Goal: Information Seeking & Learning: Find specific fact

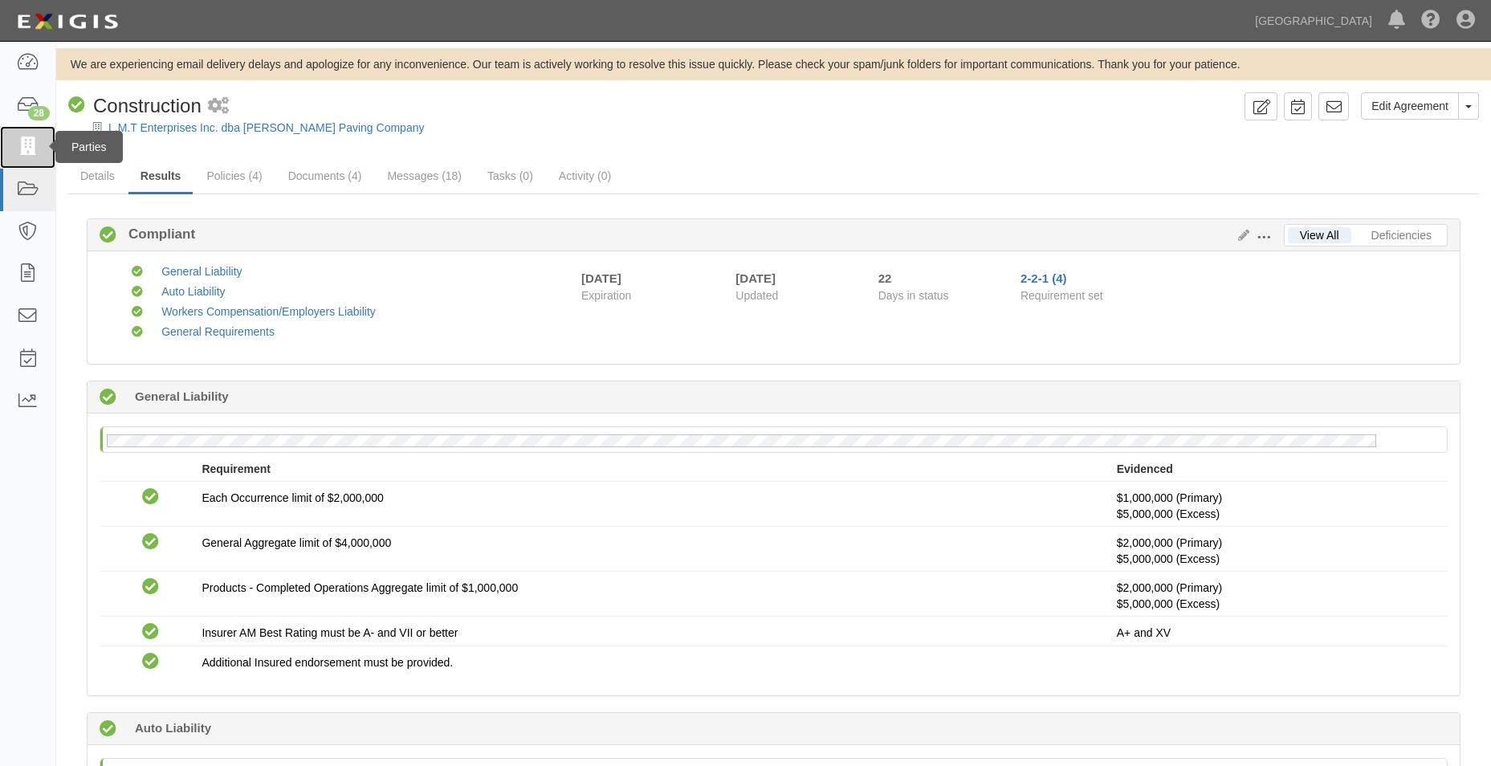
click at [31, 149] on icon at bounding box center [27, 147] width 22 height 18
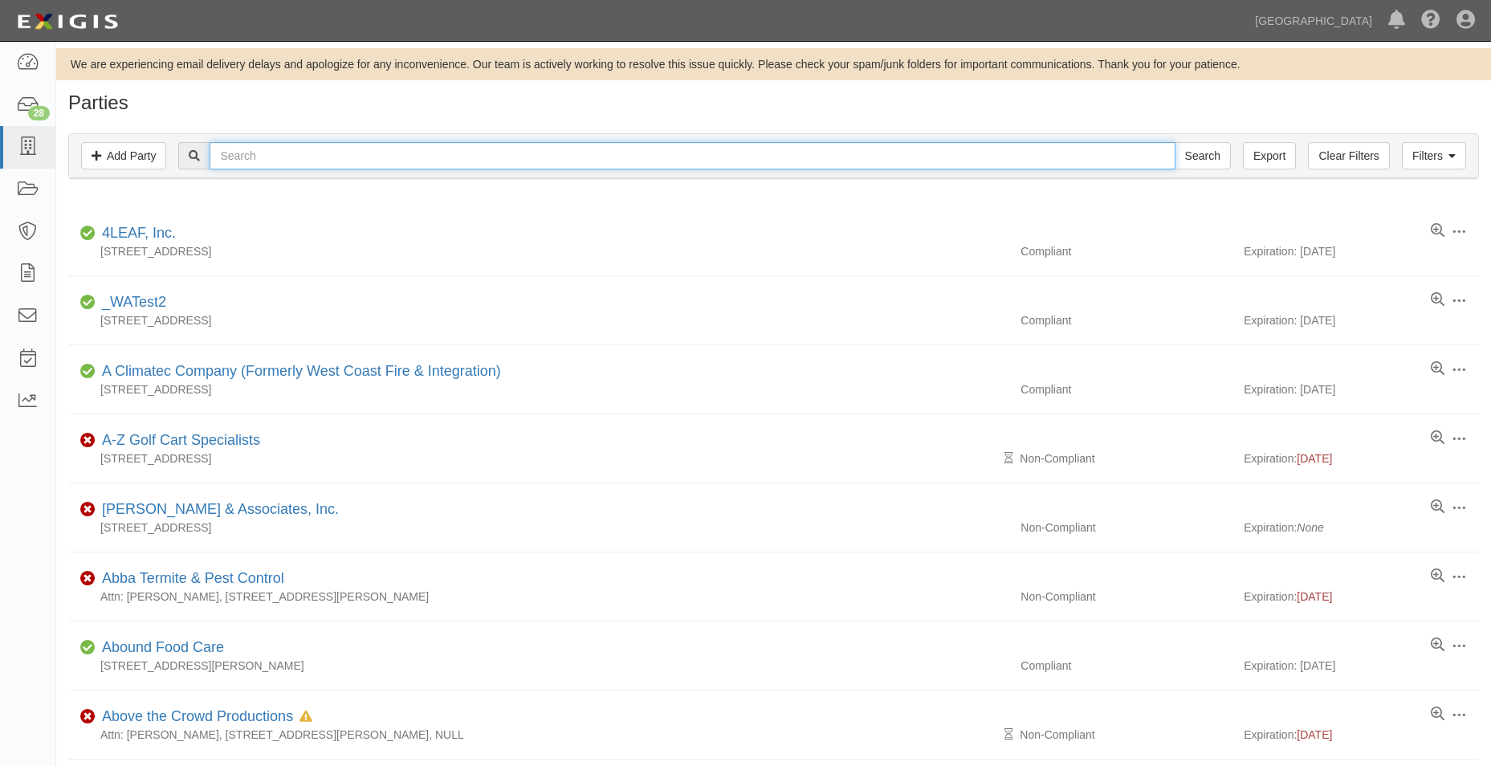
click at [248, 157] on input "text" at bounding box center [692, 155] width 965 height 27
type input "[PERSON_NAME]"
click at [1175, 142] on input "Search" at bounding box center [1203, 155] width 56 height 27
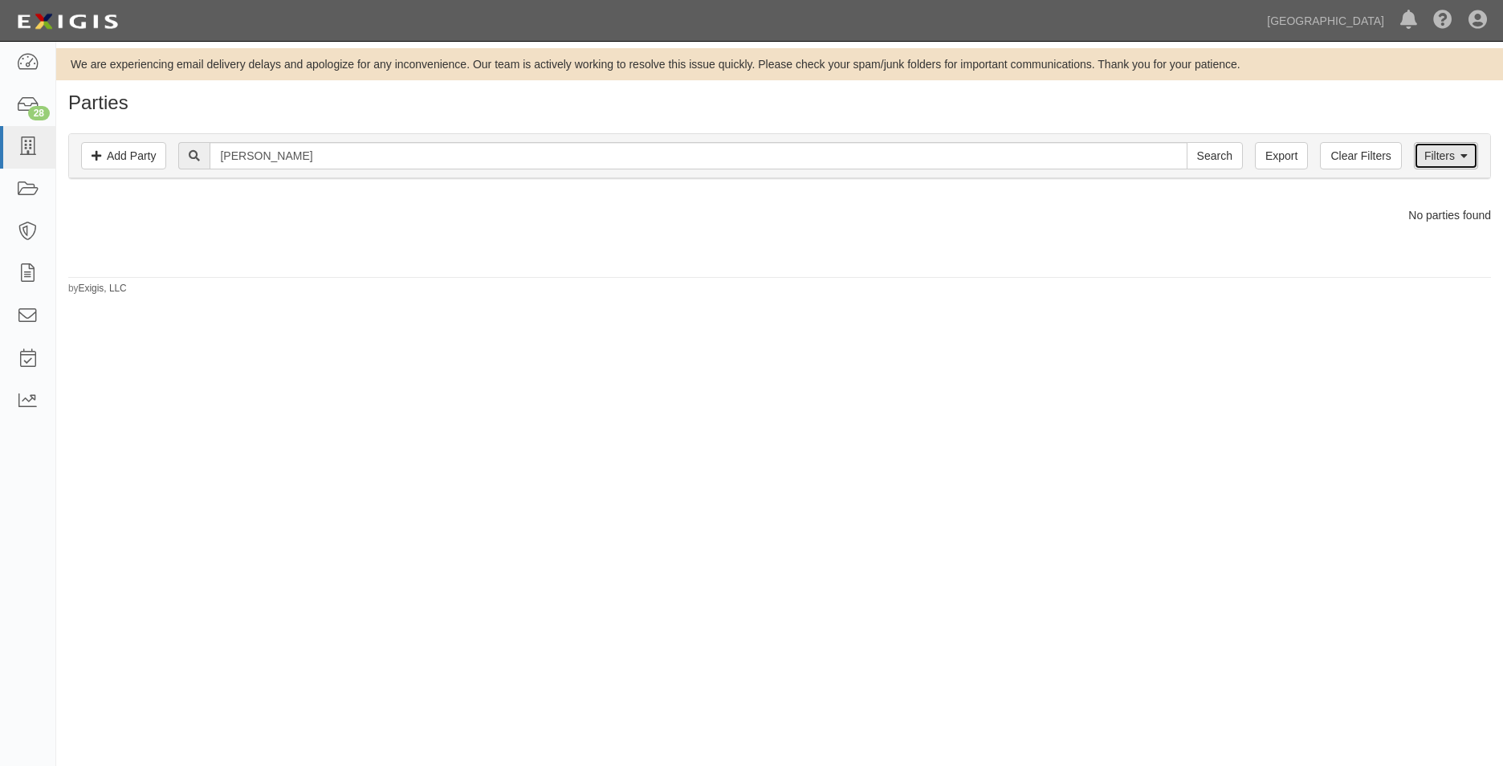
click at [1465, 153] on icon at bounding box center [1464, 156] width 7 height 11
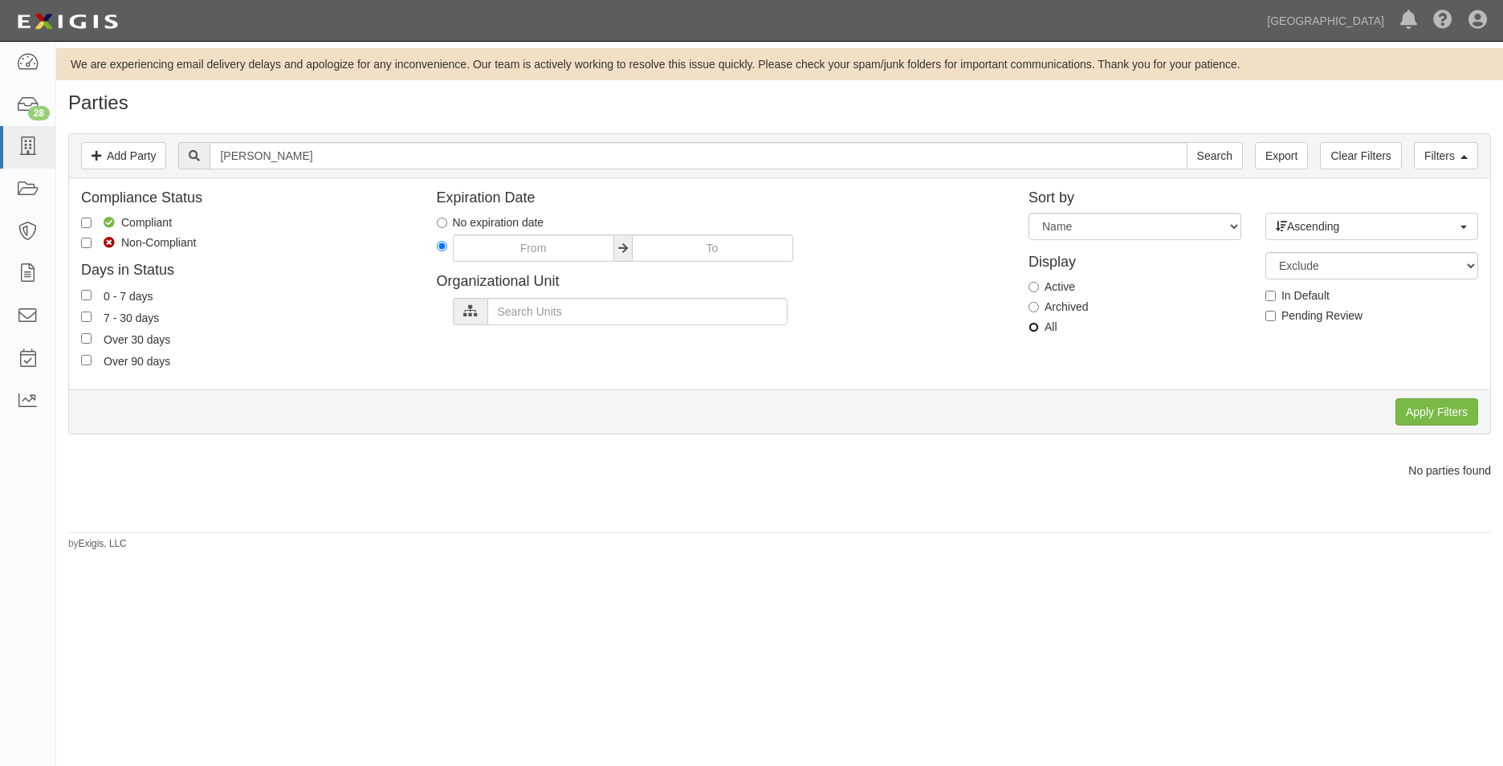
click at [1031, 326] on input "All" at bounding box center [1034, 327] width 10 height 10
radio input "true"
click at [1464, 414] on input "Apply Filters" at bounding box center [1437, 411] width 83 height 27
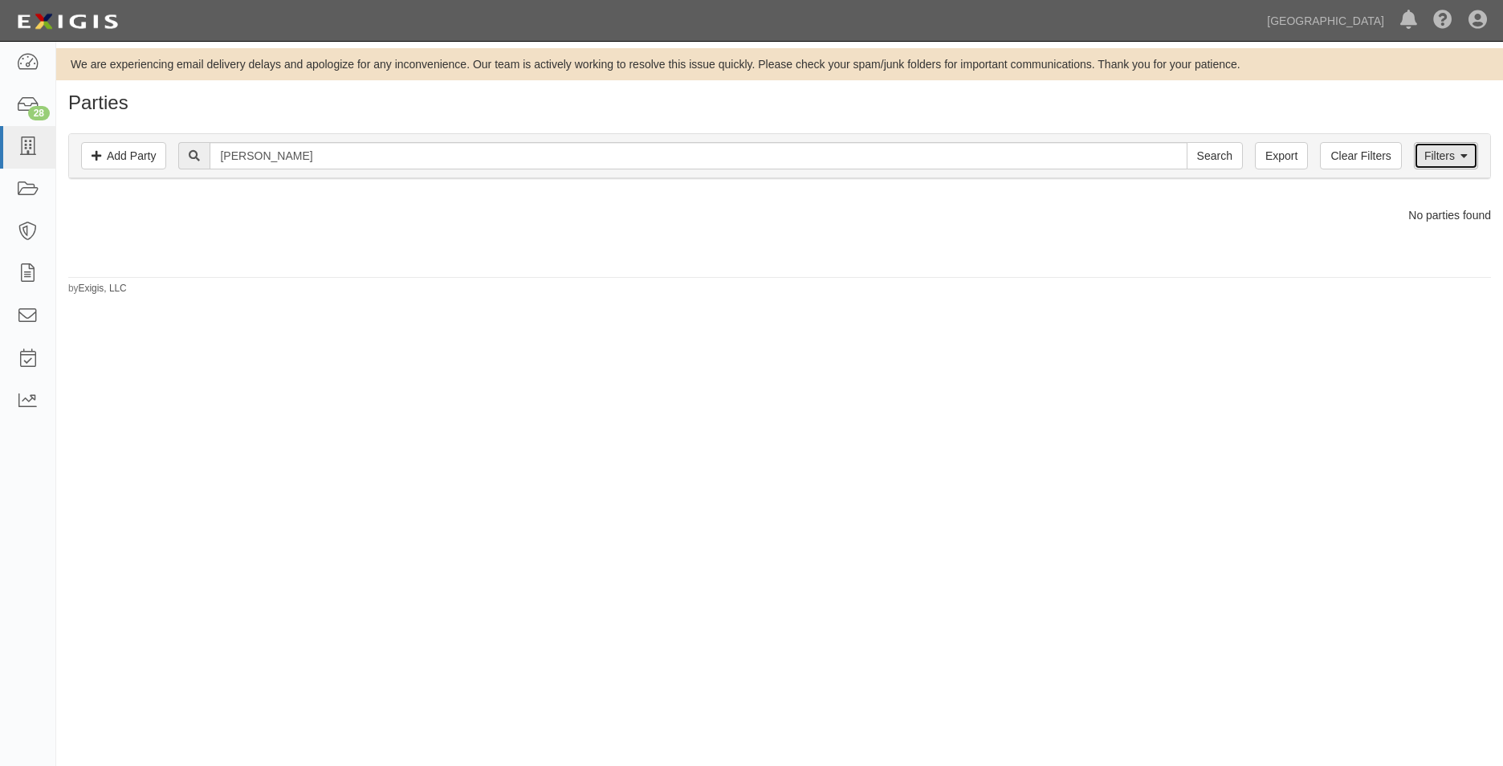
click at [1460, 154] on link "Filters" at bounding box center [1446, 155] width 64 height 27
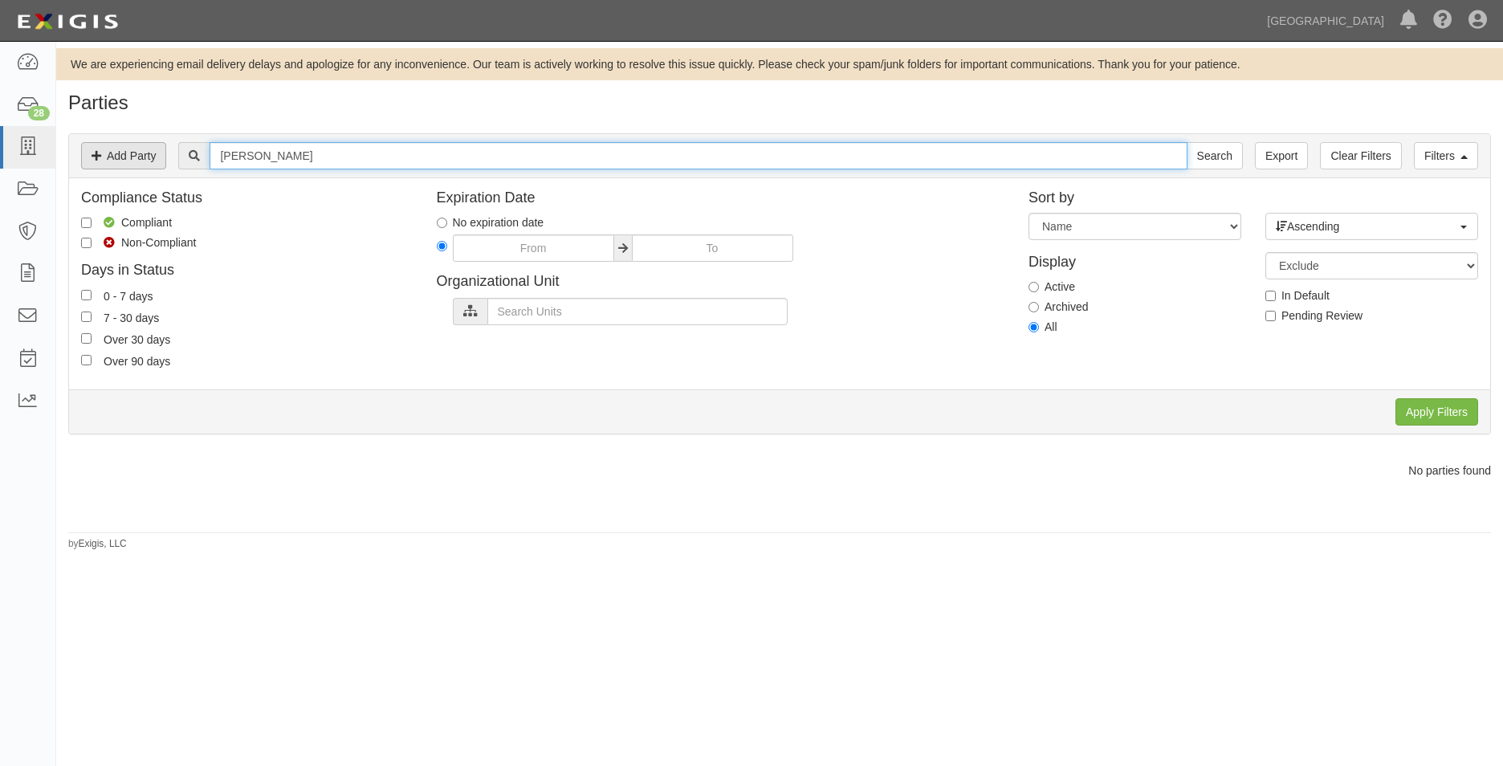
drag, startPoint x: 351, startPoint y: 161, endPoint x: 152, endPoint y: 164, distance: 199.2
click at [152, 164] on div "Filters Add Party Clear Filters Export arthur gallagher Search Filters" at bounding box center [779, 156] width 1421 height 44
type input "UNITED FINANCIAL"
click at [1411, 409] on input "Apply Filters" at bounding box center [1437, 411] width 83 height 27
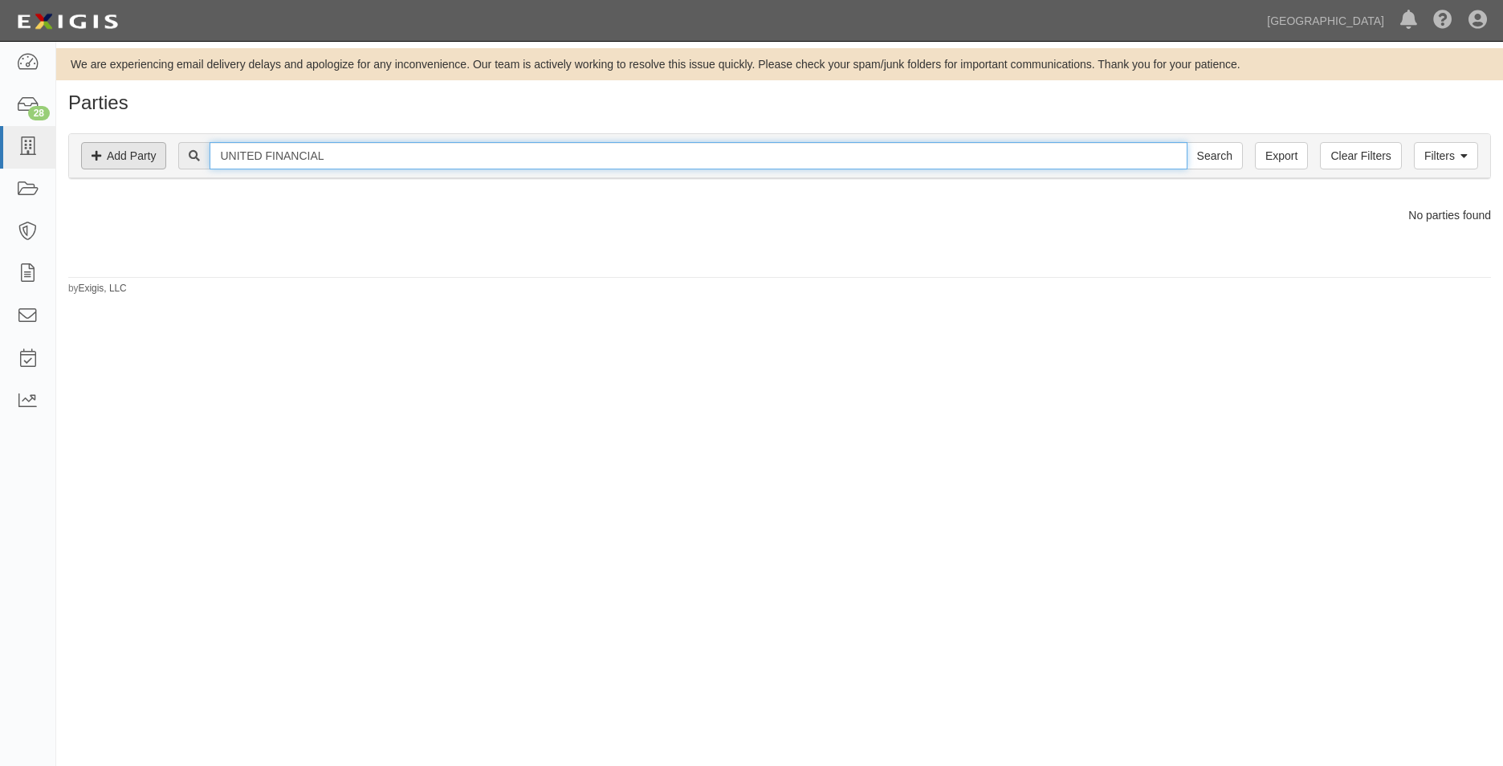
drag, startPoint x: 386, startPoint y: 152, endPoint x: 108, endPoint y: 159, distance: 278.8
click at [108, 159] on div "Filters Add Party Clear Filters Export UNITED FINANCIAL Search Filters" at bounding box center [779, 156] width 1421 height 44
type input "hazzard backflow"
click at [1187, 142] on input "Search" at bounding box center [1215, 155] width 56 height 27
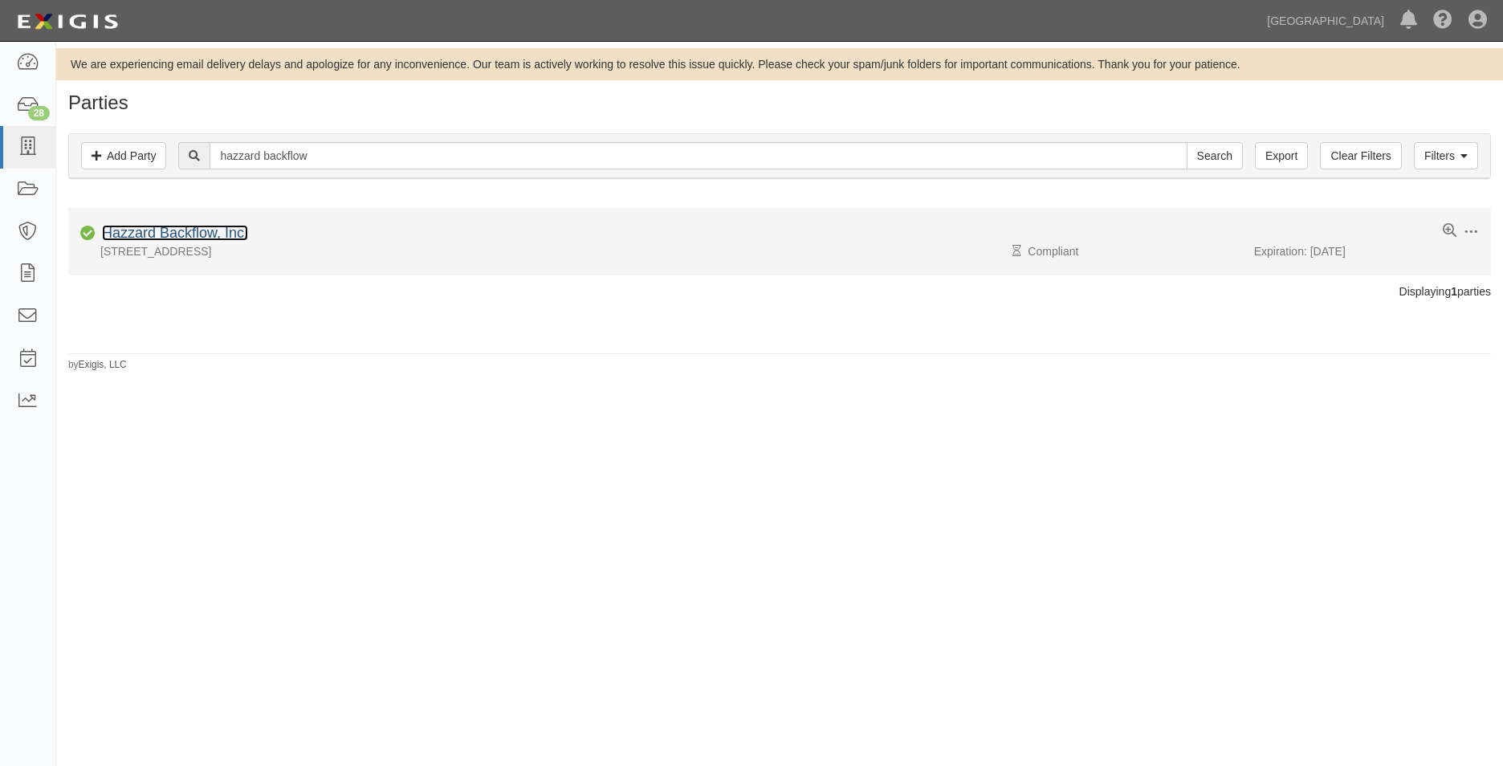
click at [234, 230] on link "Hazzard Backflow, Inc." at bounding box center [175, 233] width 146 height 16
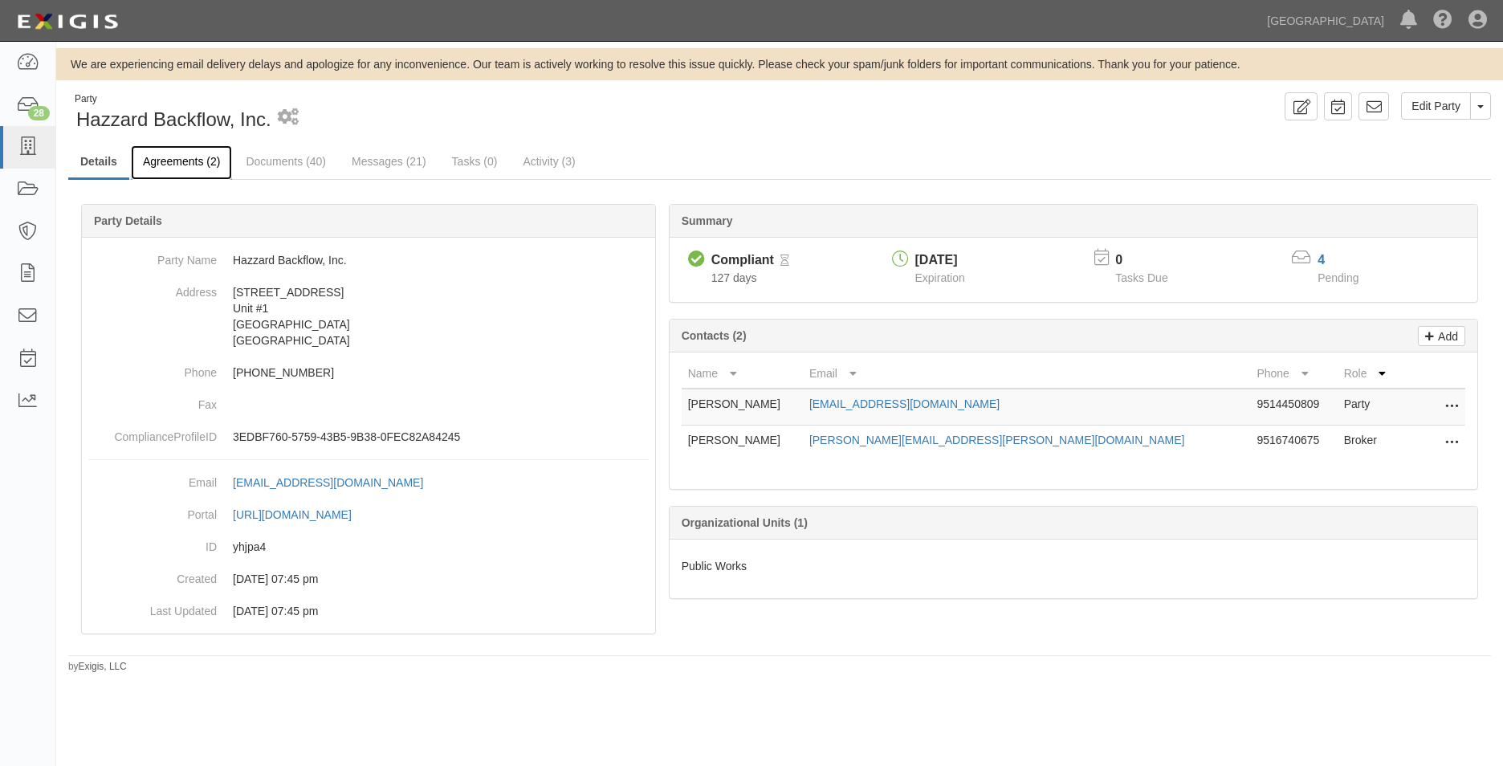
click at [225, 156] on link "Agreements (2)" at bounding box center [181, 162] width 101 height 35
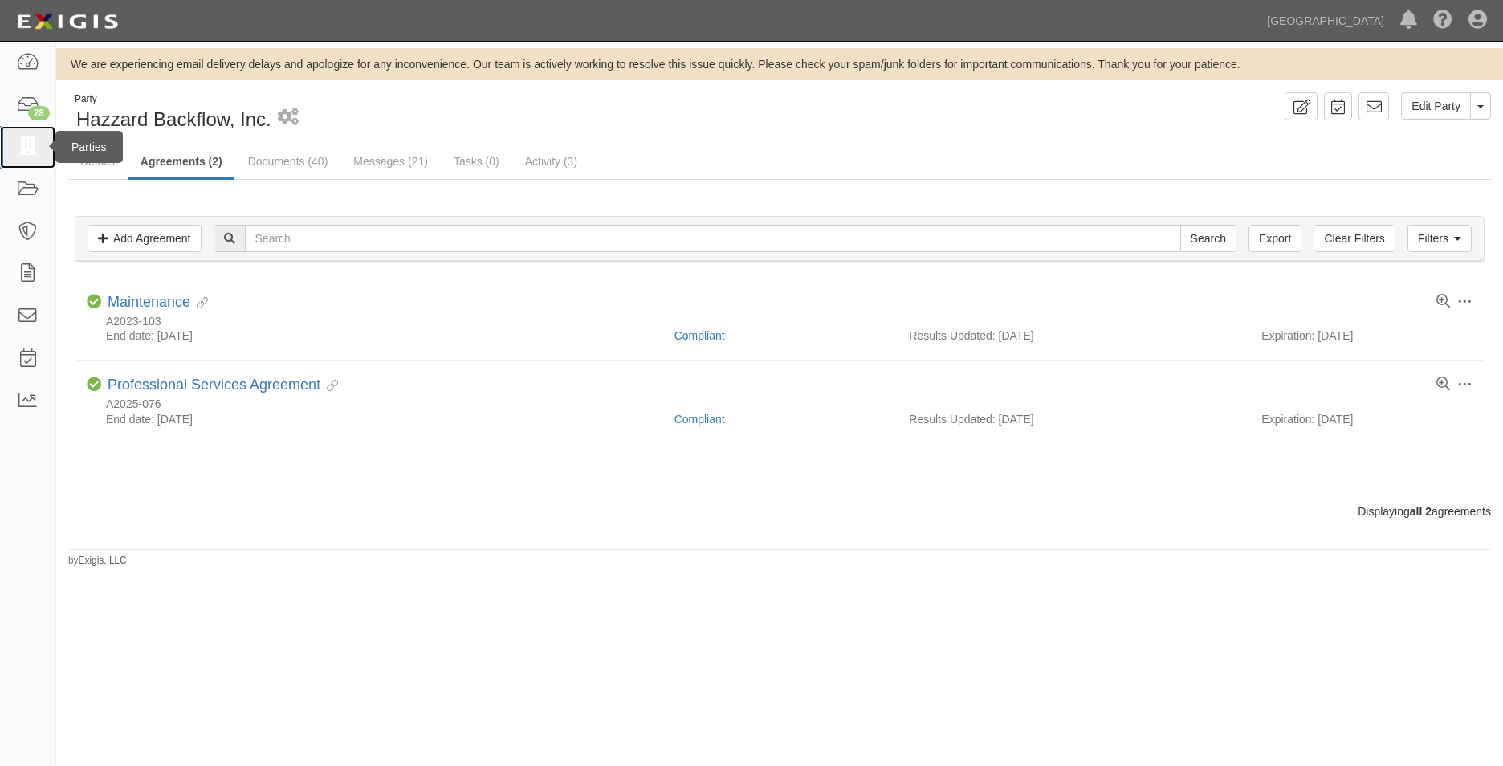
click at [31, 138] on icon at bounding box center [27, 147] width 22 height 18
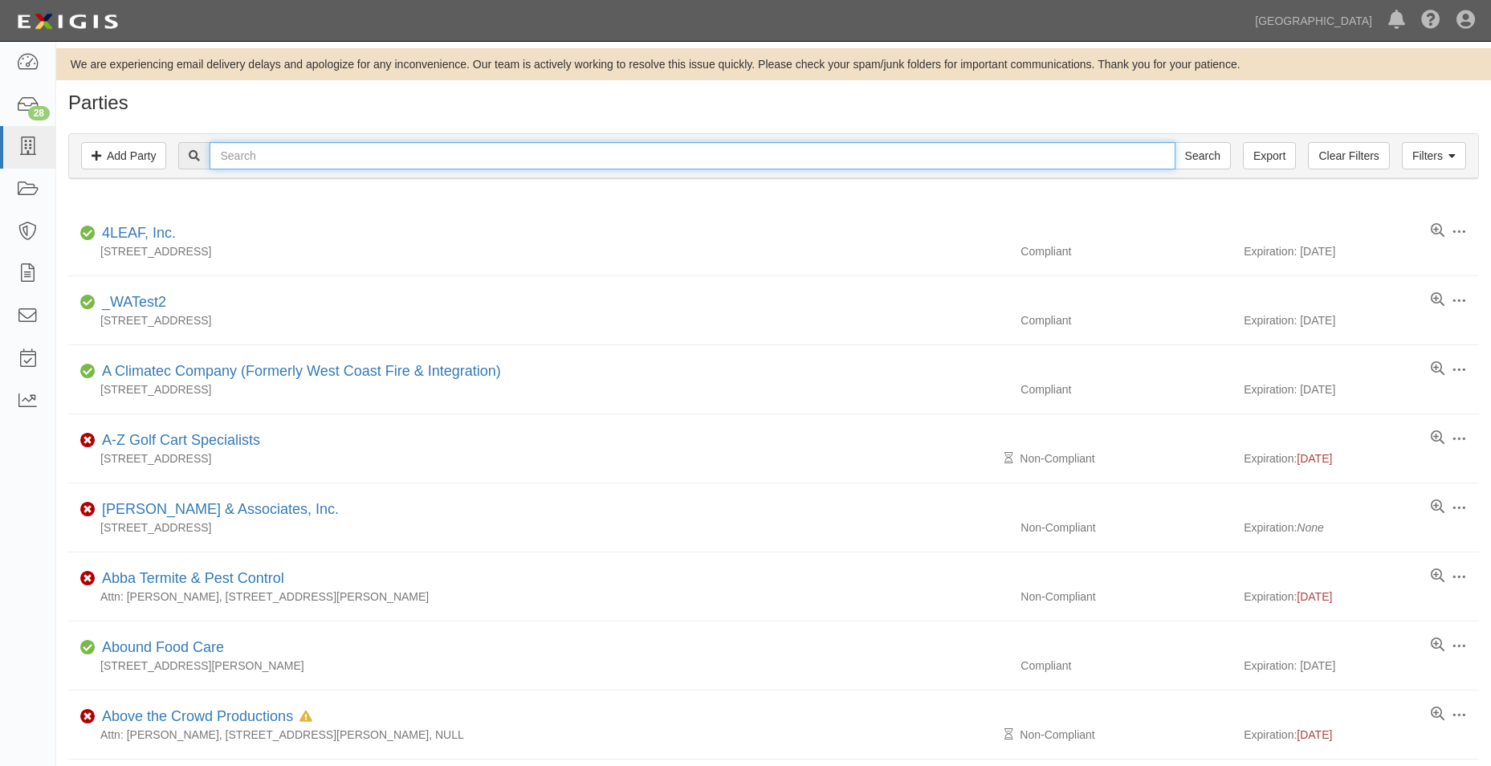
click at [235, 151] on input "text" at bounding box center [692, 155] width 965 height 27
type input "w & n"
click at [1242, 151] on div "w & n Search" at bounding box center [773, 155] width 1385 height 27
click at [1262, 151] on link "Export" at bounding box center [1269, 155] width 53 height 27
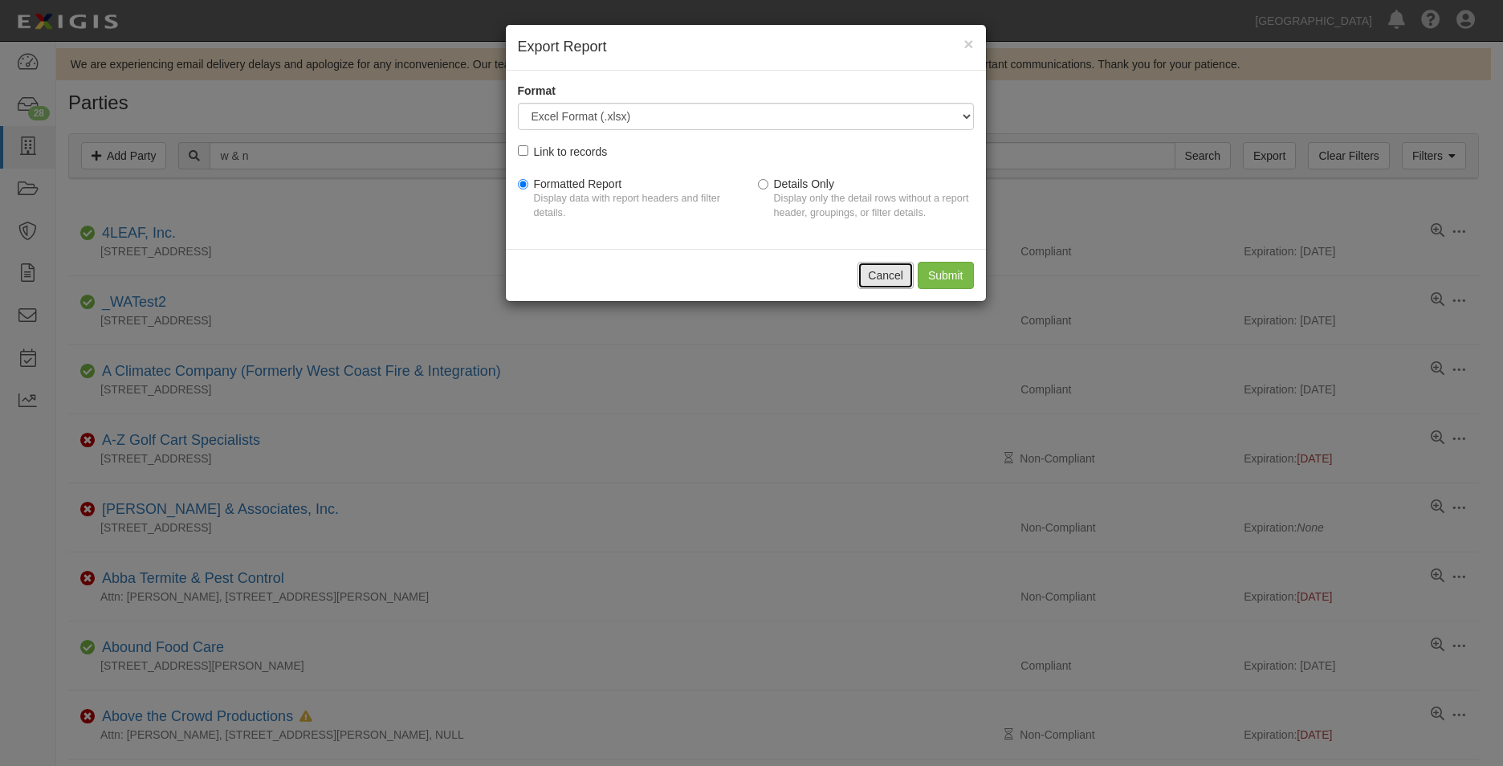
click at [875, 270] on button "Cancel" at bounding box center [886, 275] width 56 height 27
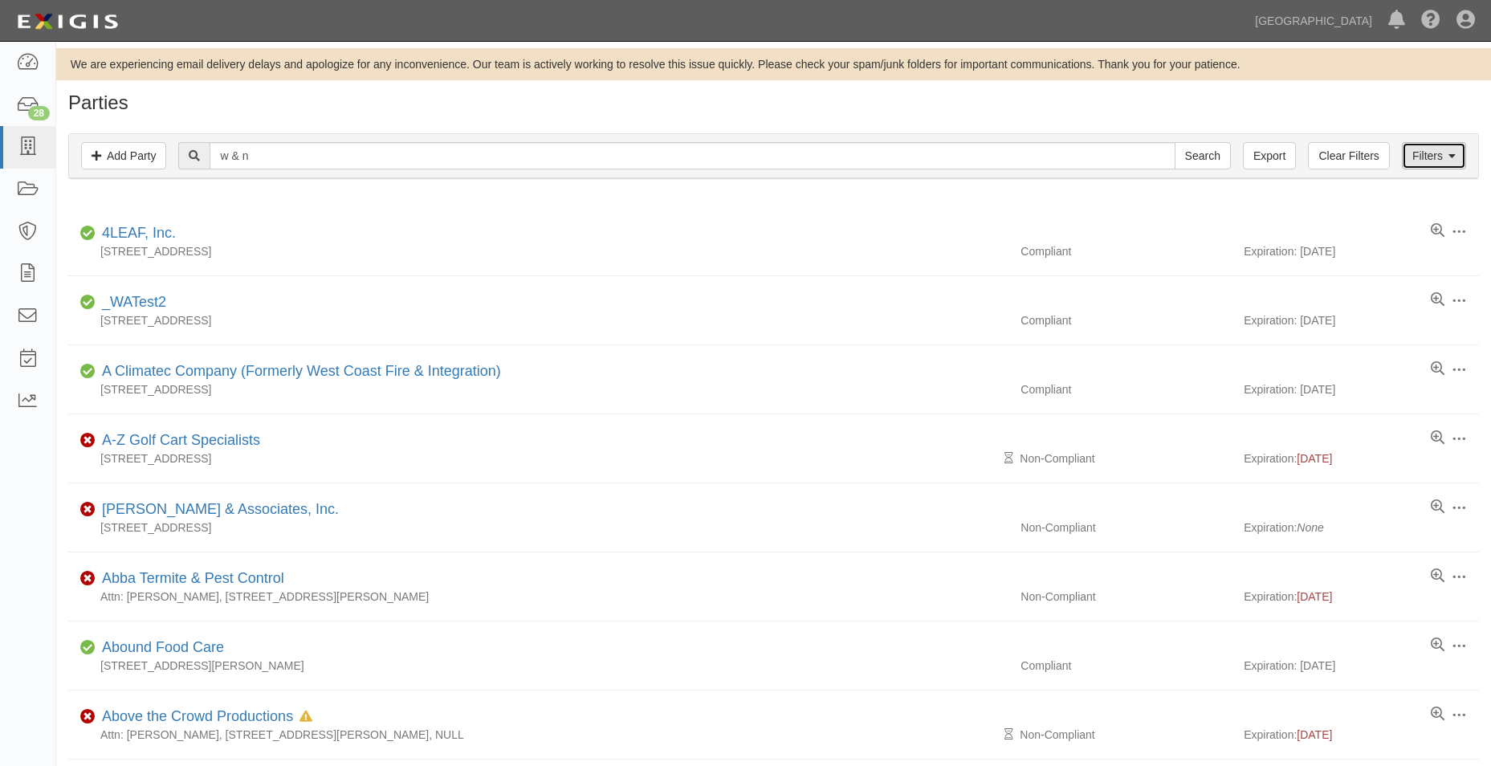
click at [1432, 163] on link "Filters" at bounding box center [1434, 155] width 64 height 27
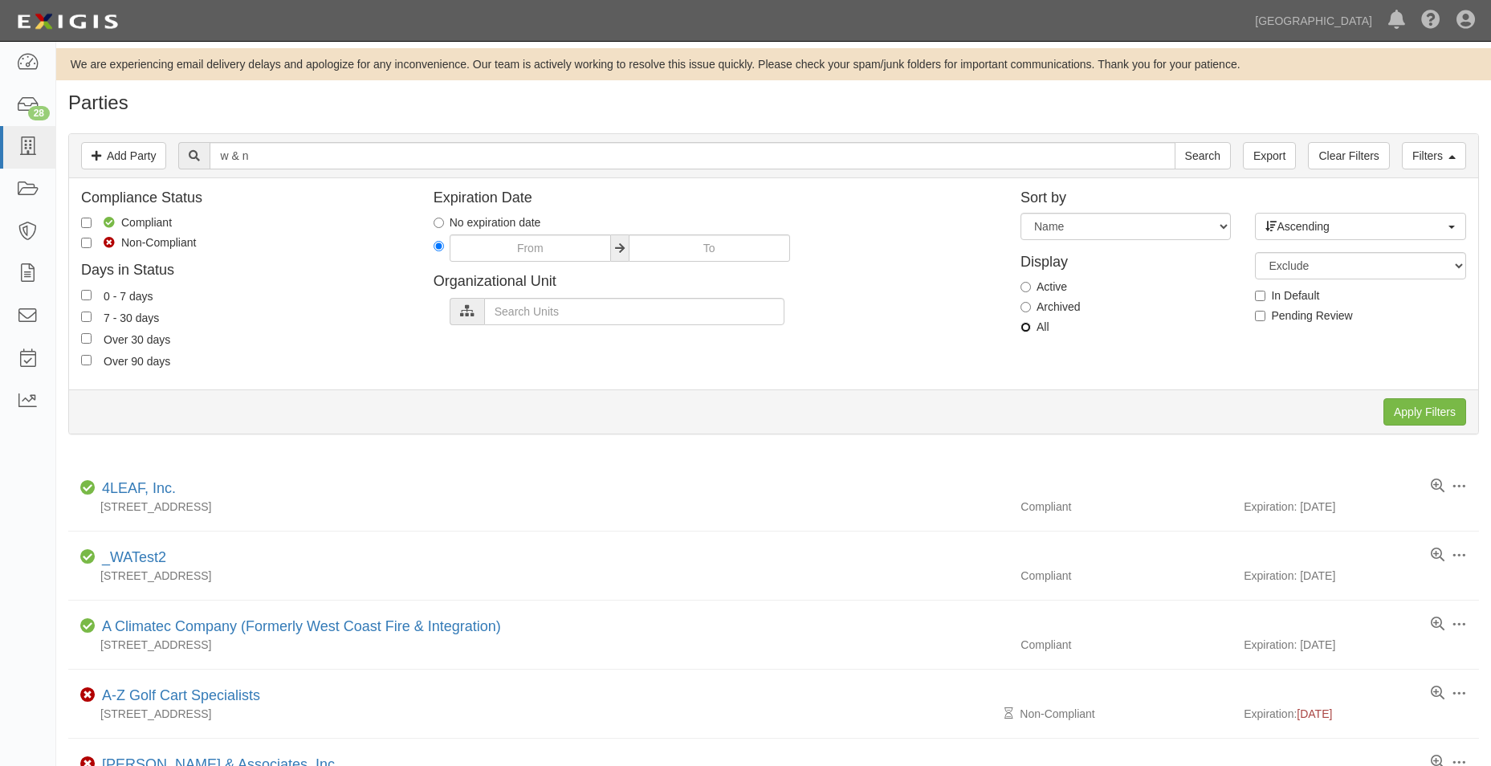
click at [1026, 324] on input "All" at bounding box center [1026, 327] width 10 height 10
radio input "true"
click at [1391, 409] on input "Apply Filters" at bounding box center [1425, 411] width 83 height 27
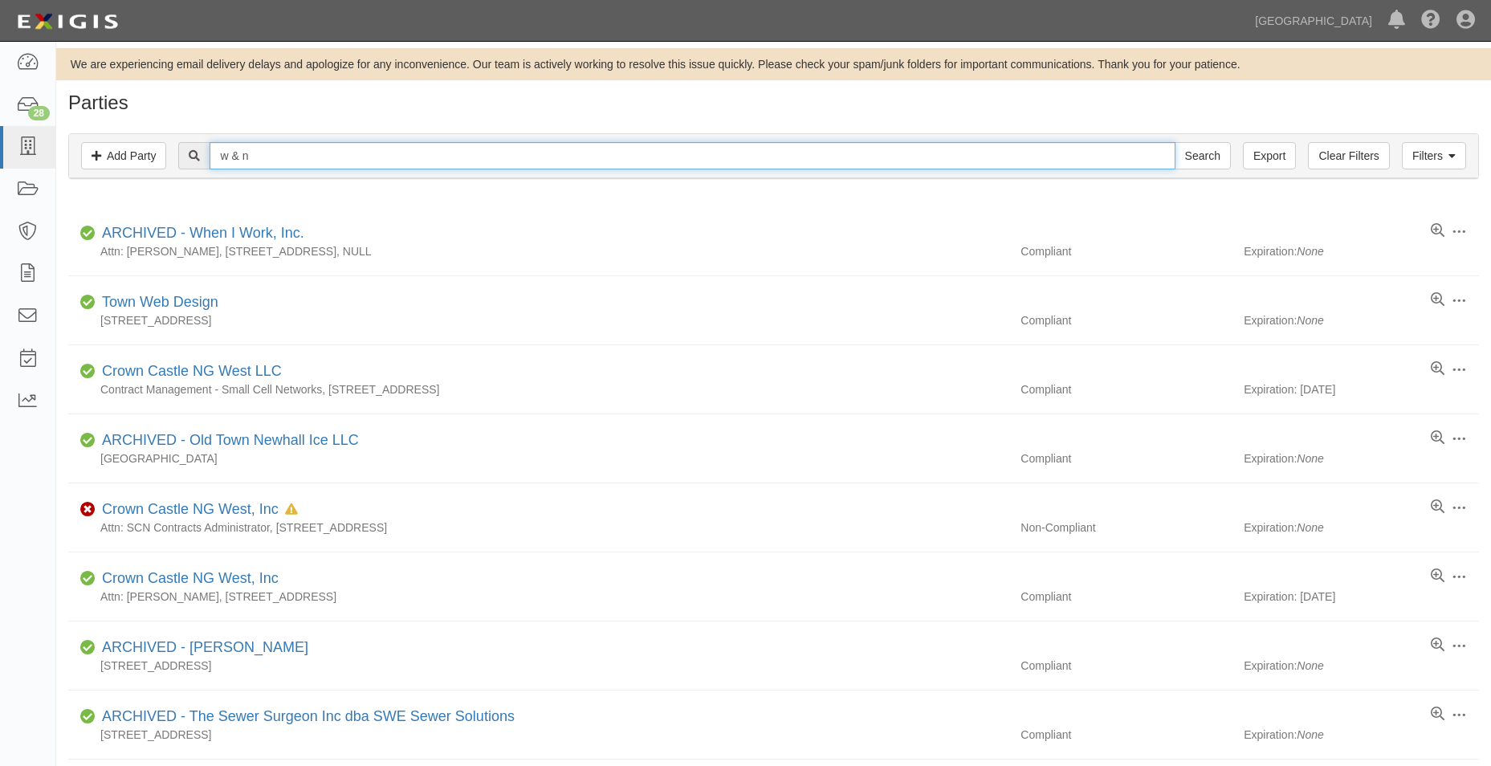
click at [230, 151] on input "w & n" at bounding box center [692, 155] width 965 height 27
type input "W & N"
click at [1442, 158] on link "Filters" at bounding box center [1434, 155] width 64 height 27
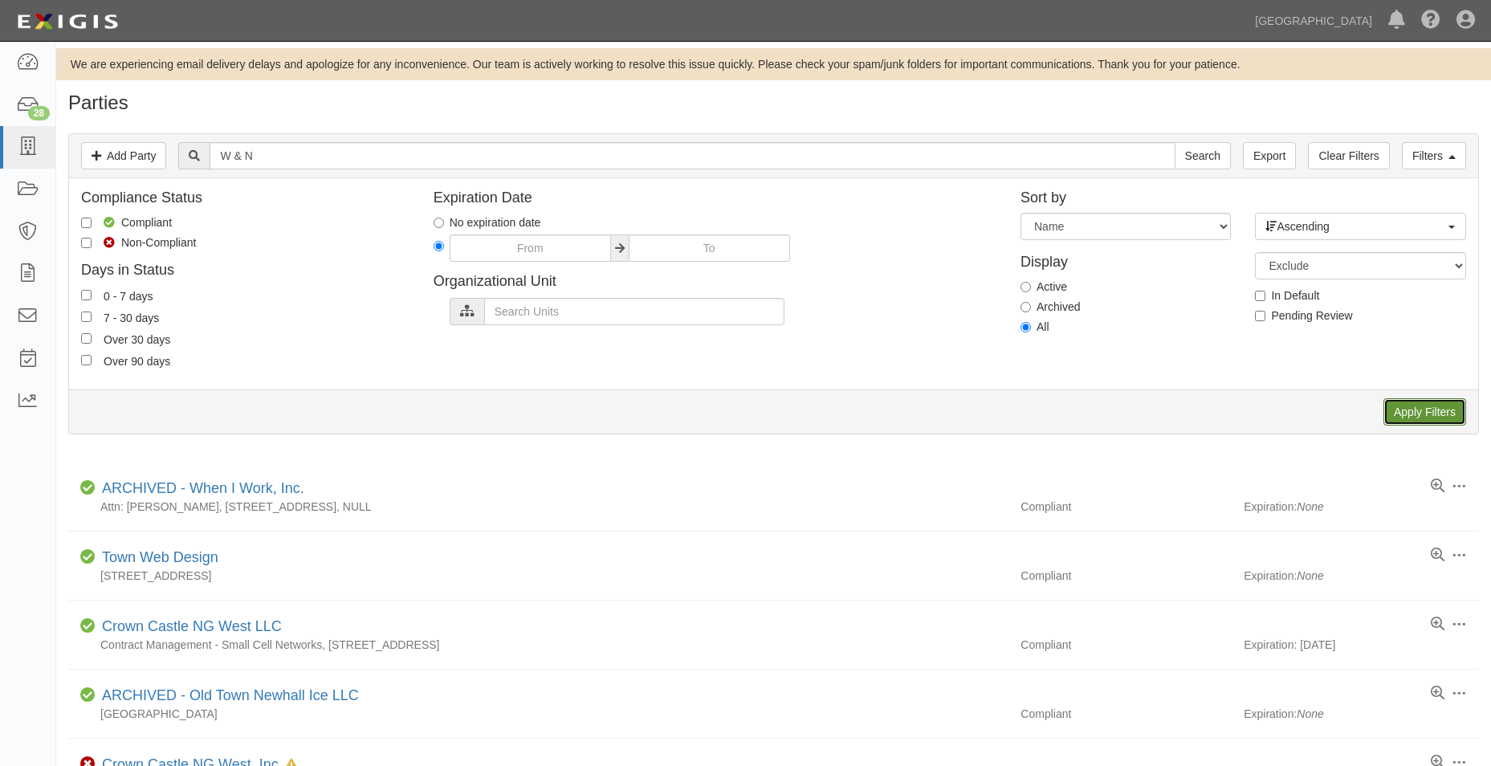
click at [1396, 416] on input "Apply Filters" at bounding box center [1425, 411] width 83 height 27
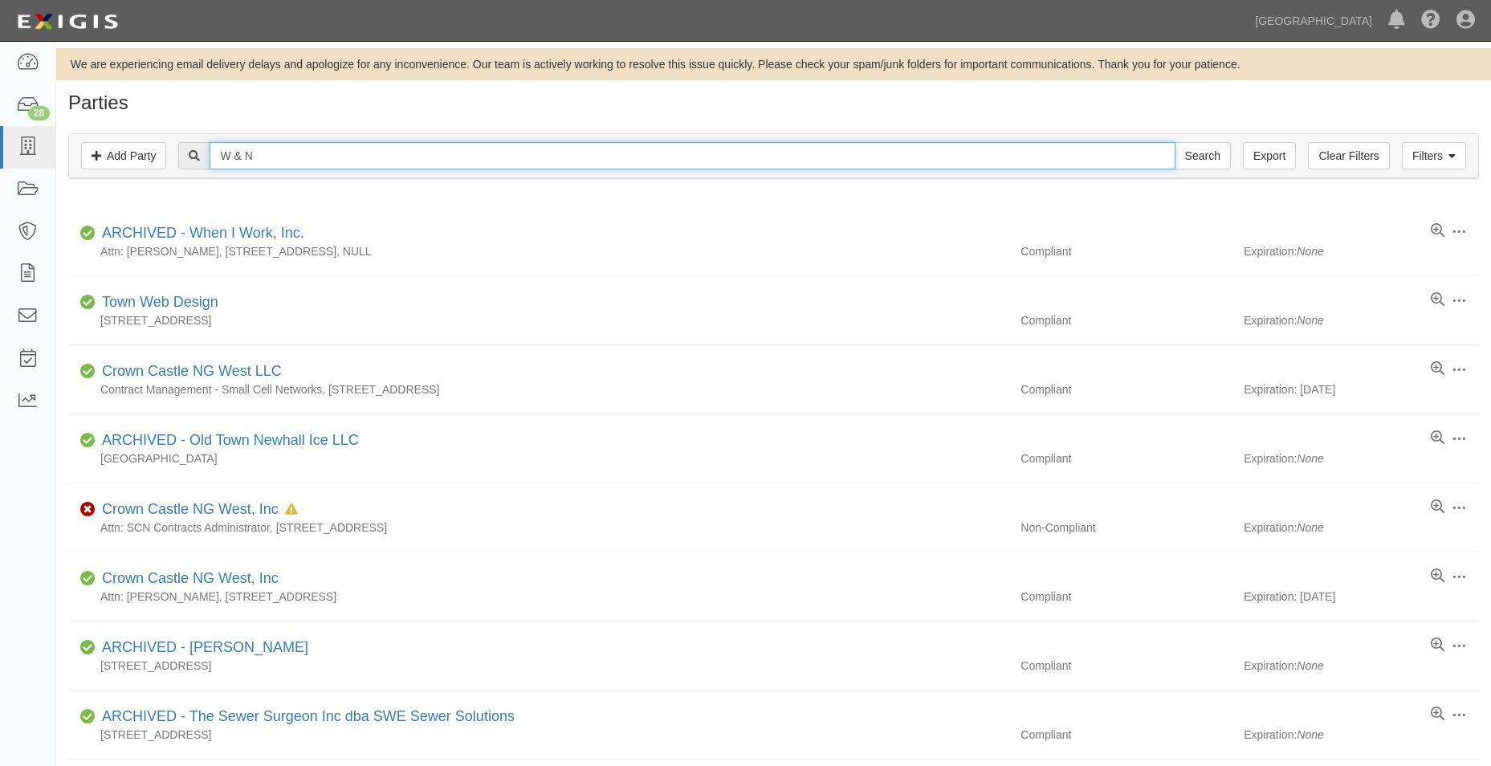
click at [315, 164] on input "W & N" at bounding box center [692, 155] width 965 height 27
type input "W & N TARANSPORT"
click at [1175, 142] on input "Search" at bounding box center [1203, 155] width 56 height 27
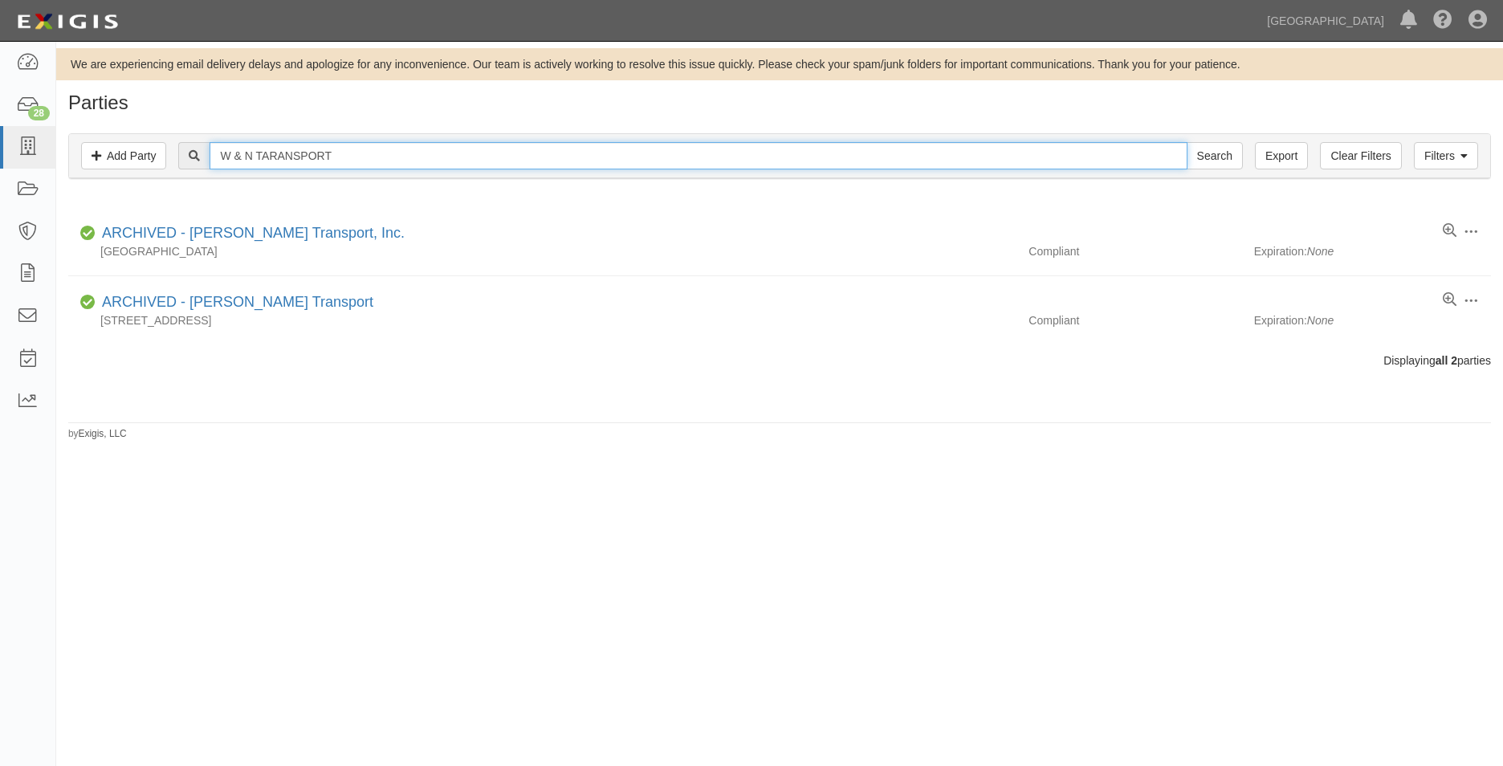
click at [376, 149] on input "W & N TARANSPORT" at bounding box center [698, 155] width 977 height 27
type input "W & N Transport"
click at [1187, 142] on input "Search" at bounding box center [1215, 155] width 56 height 27
click at [246, 157] on input "W & N Transport" at bounding box center [698, 155] width 977 height 27
type input "W&N Transport"
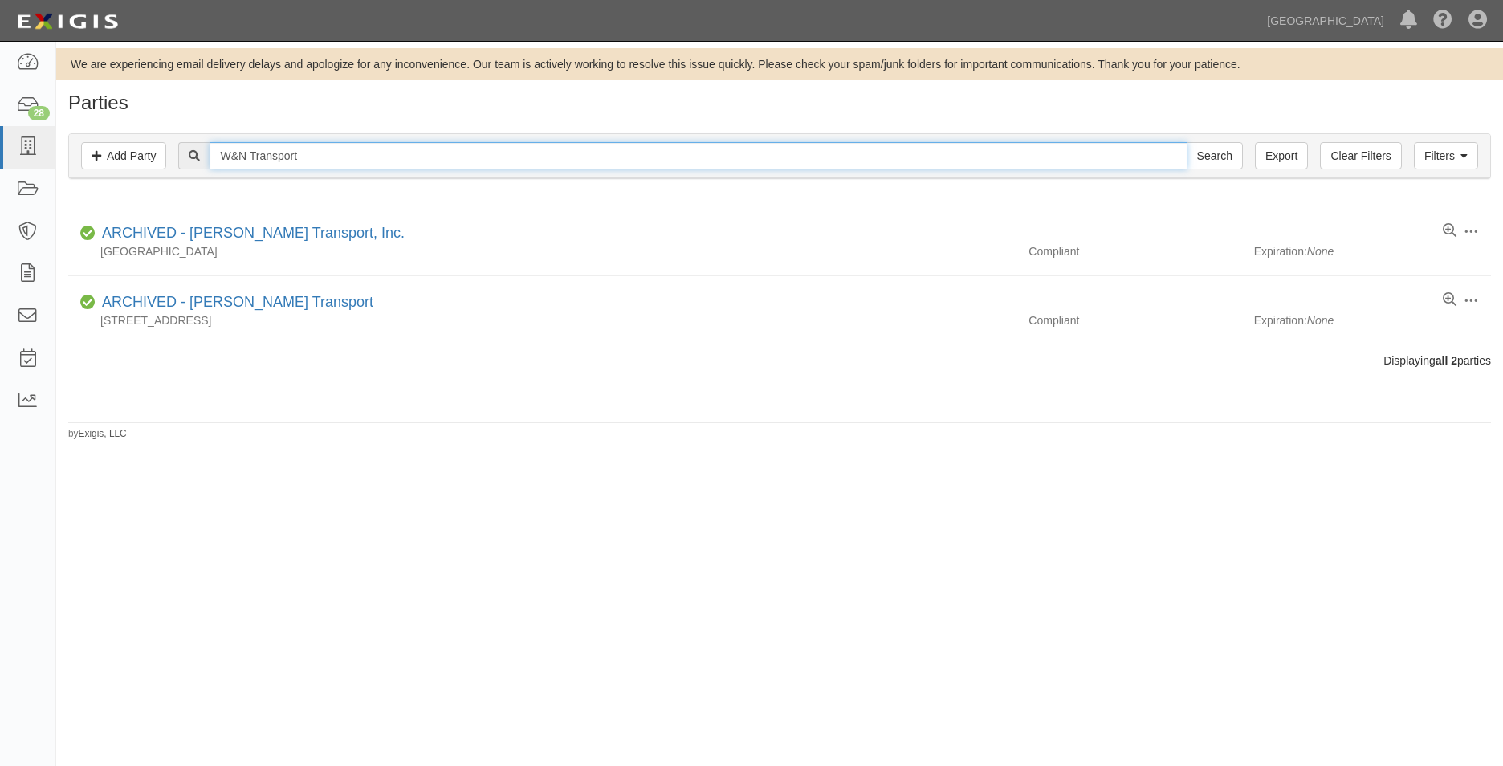
click at [1187, 142] on input "Search" at bounding box center [1215, 155] width 56 height 27
drag, startPoint x: 416, startPoint y: 156, endPoint x: 170, endPoint y: 175, distance: 246.5
click at [170, 175] on div "Filters Add Party Clear Filters Export W&N Transport Search Filters" at bounding box center [779, 156] width 1421 height 44
type input "j"
type input "Jitney Company"
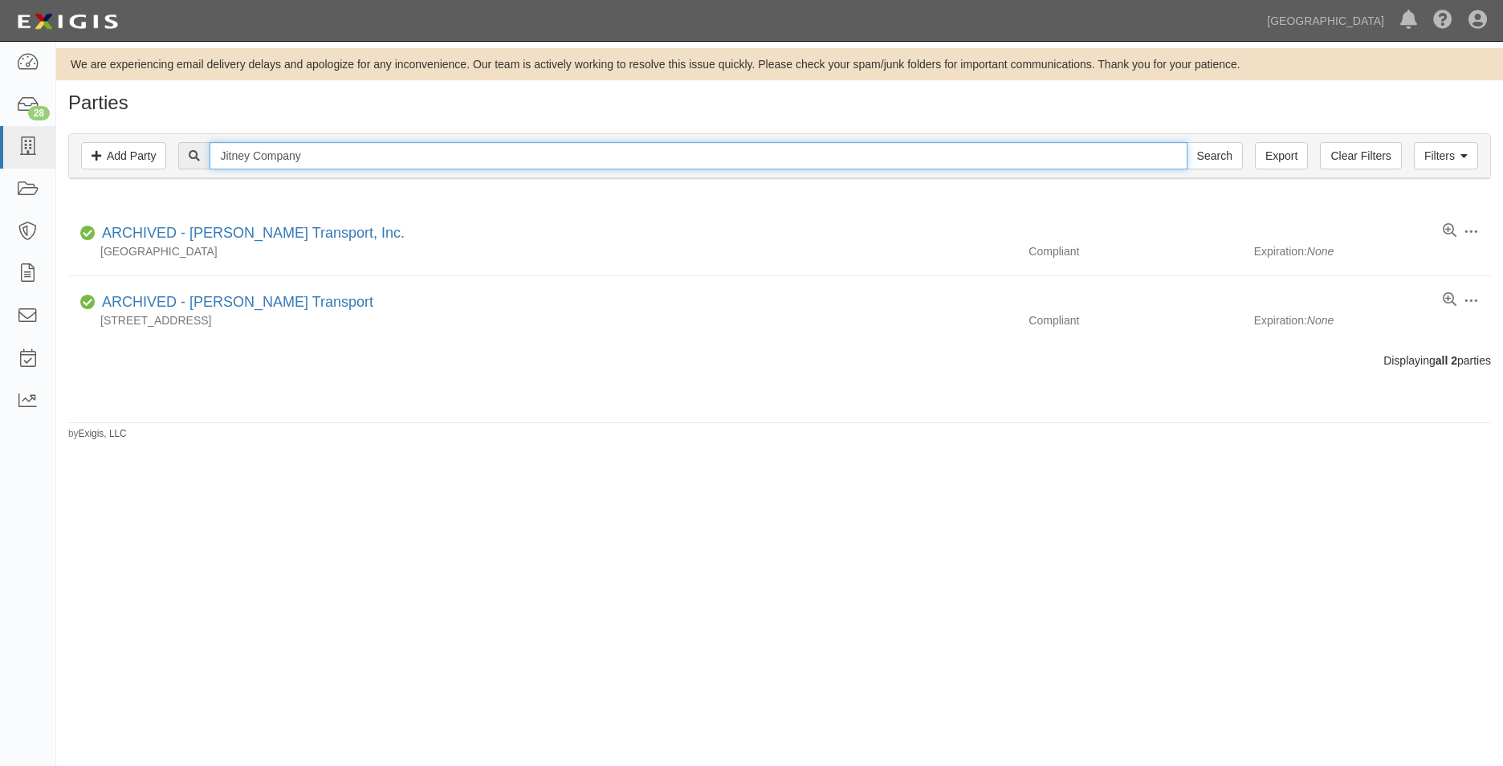
click at [1187, 142] on input "Search" at bounding box center [1215, 155] width 56 height 27
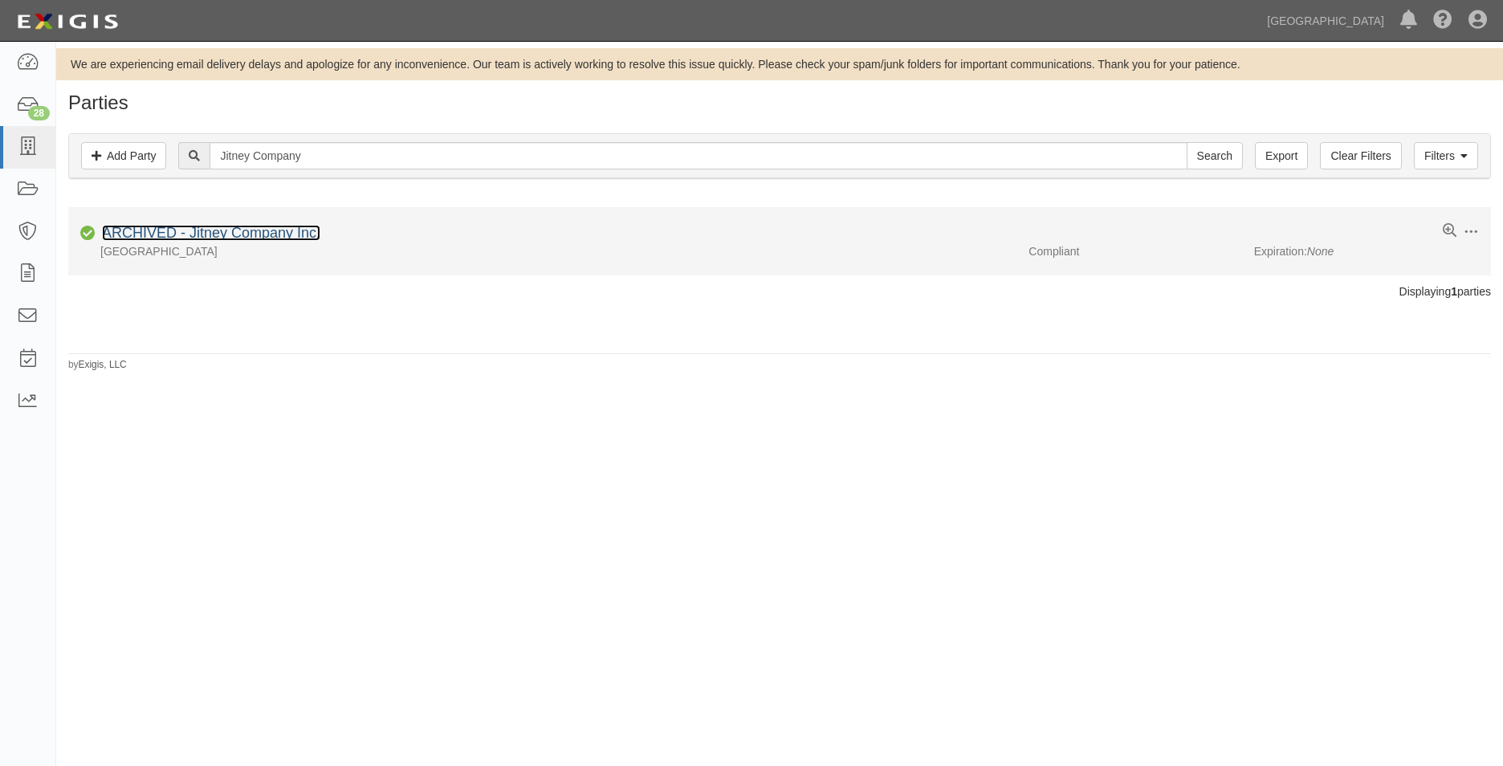
click at [283, 233] on link "ARCHIVED - Jitney Company Inc." at bounding box center [211, 233] width 218 height 16
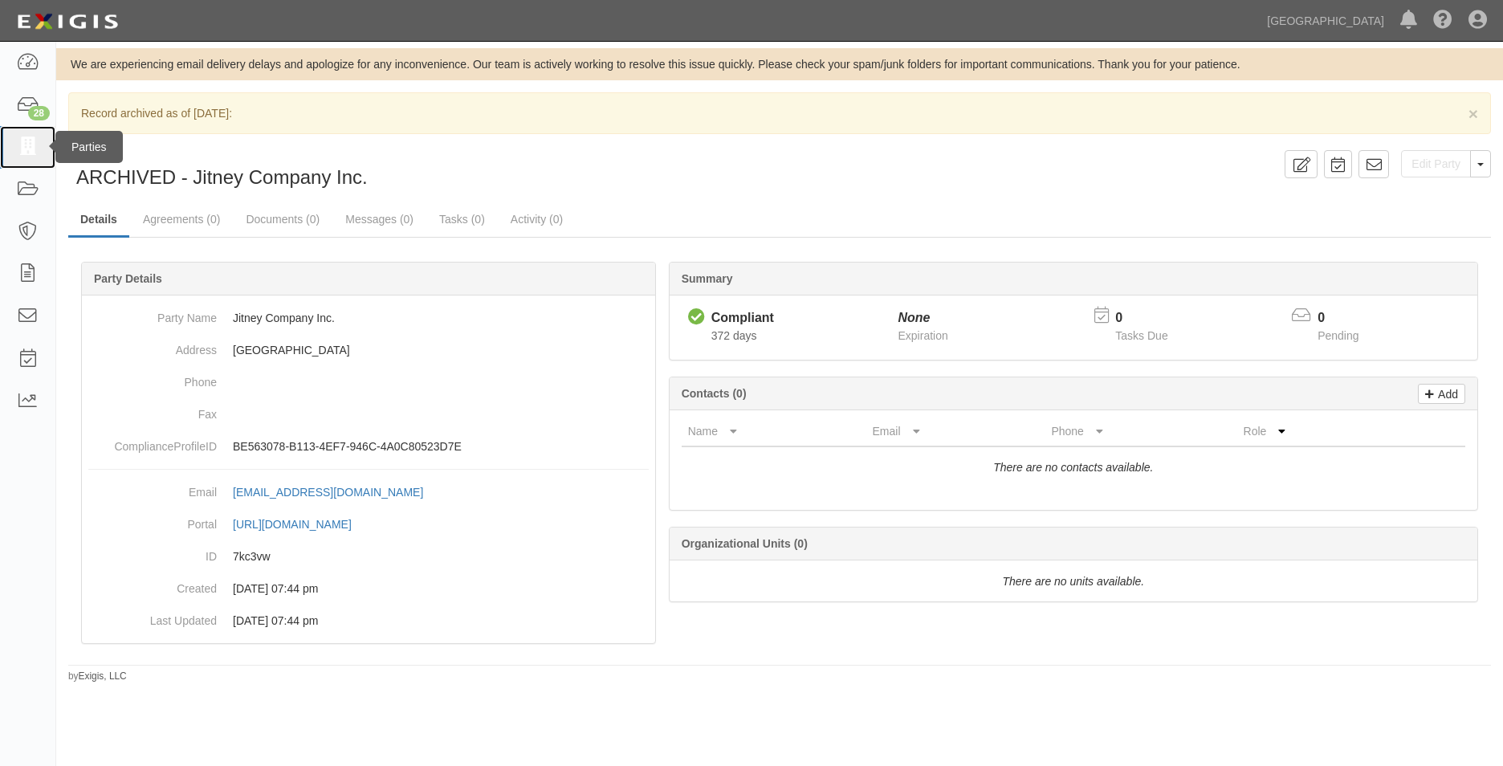
click at [38, 157] on link at bounding box center [27, 147] width 55 height 43
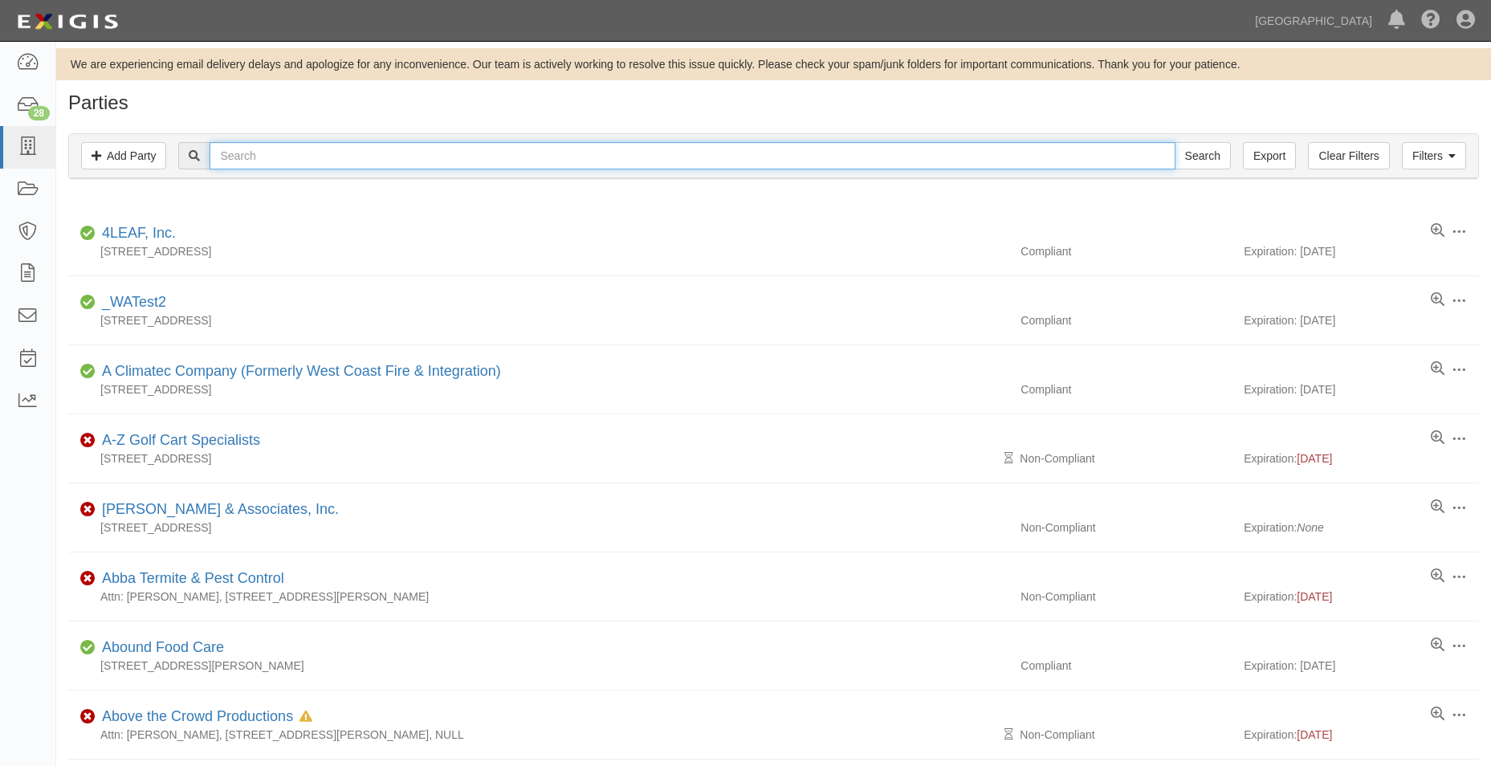
click at [243, 153] on input "text" at bounding box center [692, 155] width 965 height 27
type input "i"
type input "united states fencing association"
click at [1175, 142] on input "Search" at bounding box center [1203, 155] width 56 height 27
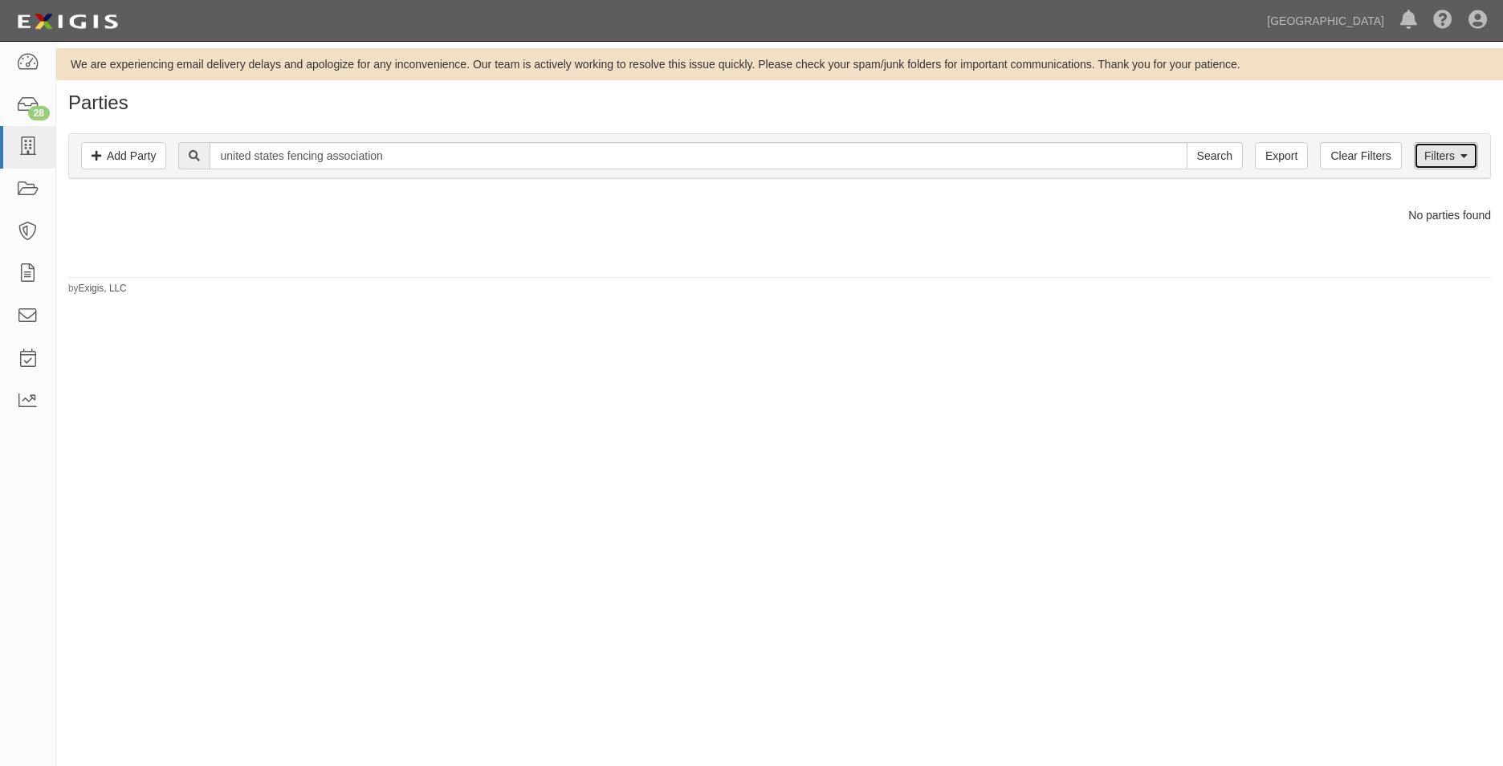
click at [1463, 157] on icon at bounding box center [1464, 156] width 7 height 11
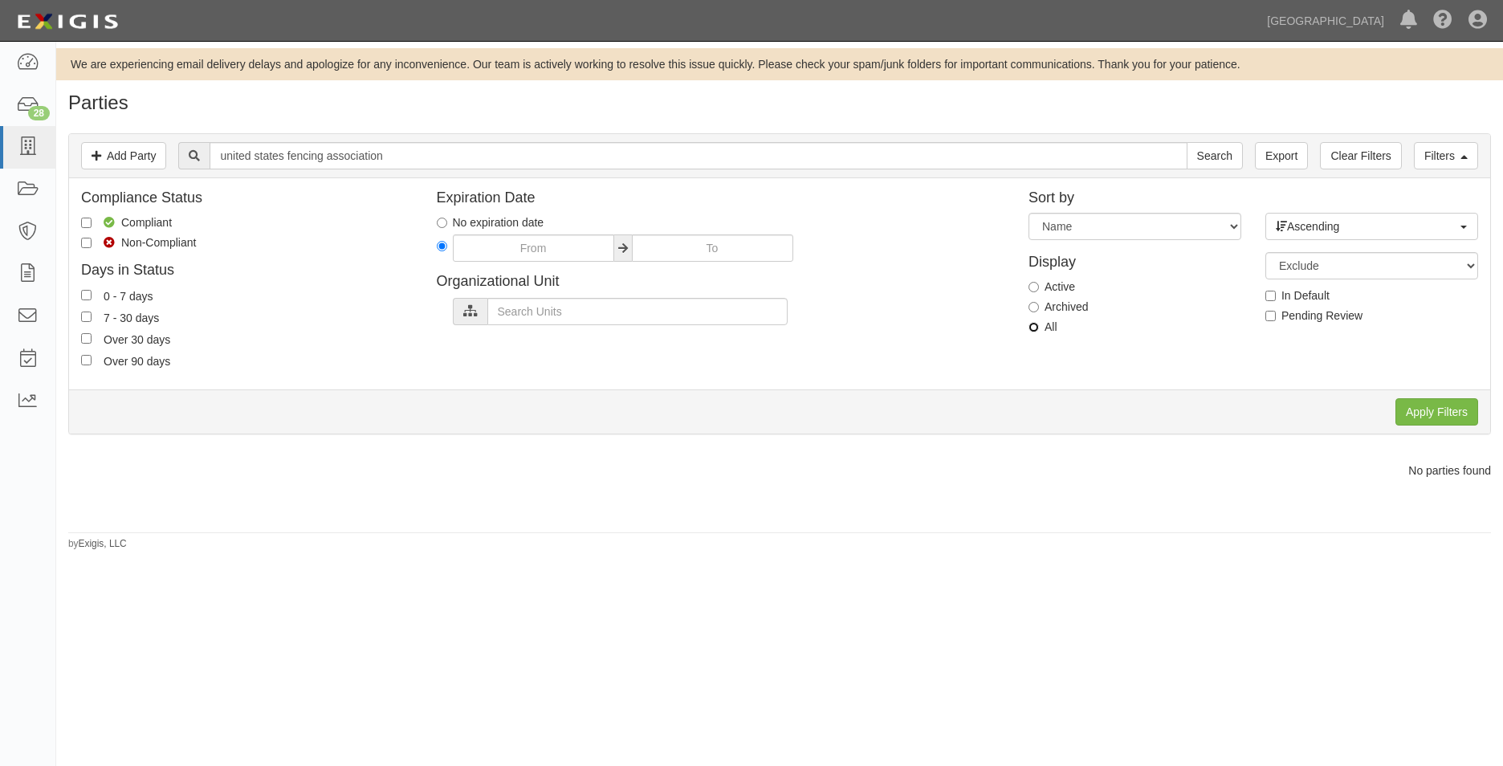
click at [1037, 330] on input "All" at bounding box center [1034, 327] width 10 height 10
radio input "true"
click at [1442, 410] on input "Apply Filters" at bounding box center [1437, 411] width 83 height 27
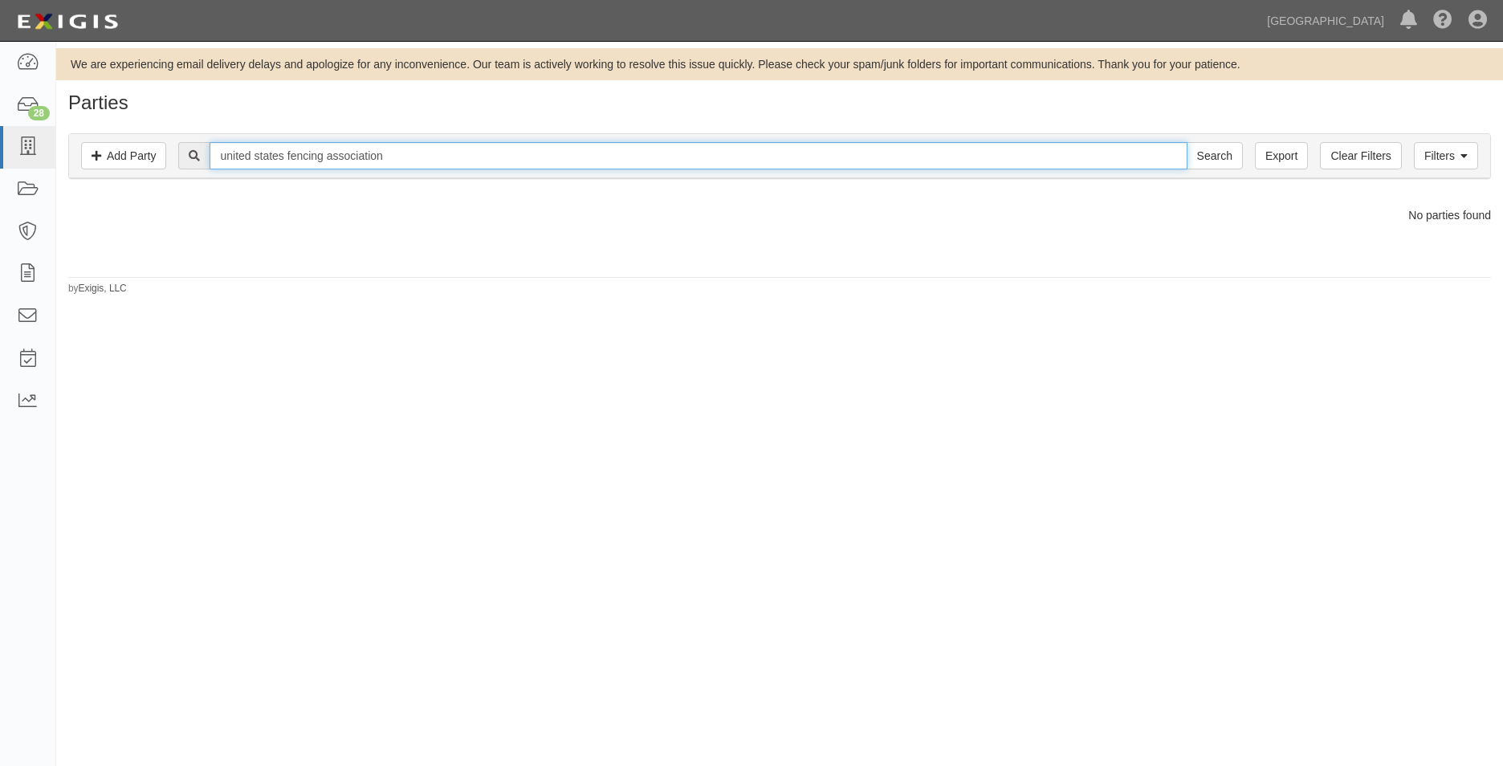
drag, startPoint x: 300, startPoint y: 164, endPoint x: -3, endPoint y: 133, distance: 304.4
click at [0, 133] on html "Toggle navigation Dashboard 28 Inbox Parties Agreements Coverages Documents Mes…" at bounding box center [751, 369] width 1503 height 738
type input "Fencing classes"
click at [1187, 142] on input "Search" at bounding box center [1215, 155] width 56 height 27
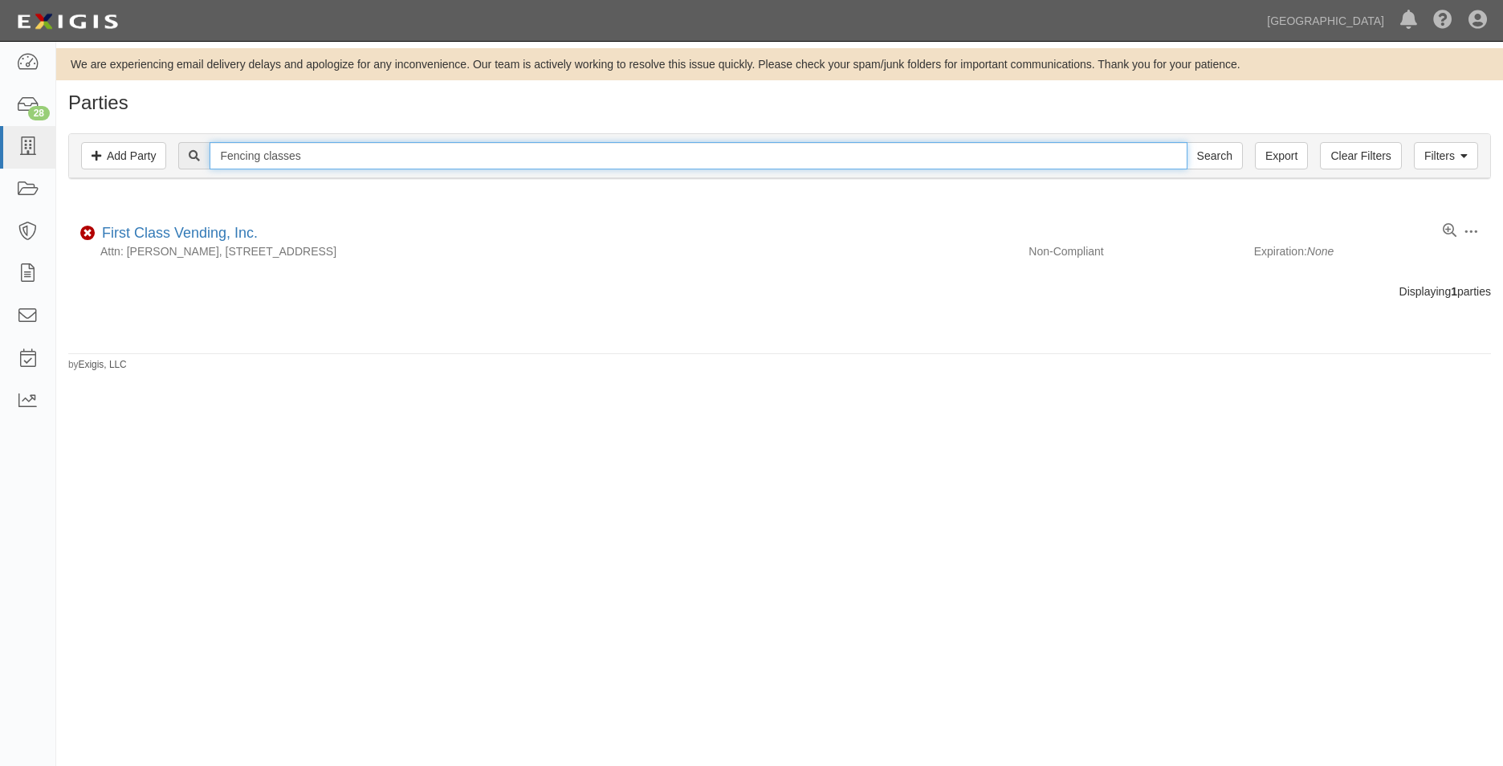
drag, startPoint x: 345, startPoint y: 150, endPoint x: 96, endPoint y: 126, distance: 250.1
click at [96, 126] on div "Filters Add Party Clear Filters Export Fencing classes Search Filters Complianc…" at bounding box center [779, 158] width 1447 height 74
type input "golden state"
click at [1187, 142] on input "Search" at bounding box center [1215, 155] width 56 height 27
drag, startPoint x: 339, startPoint y: 146, endPoint x: 206, endPoint y: 142, distance: 133.4
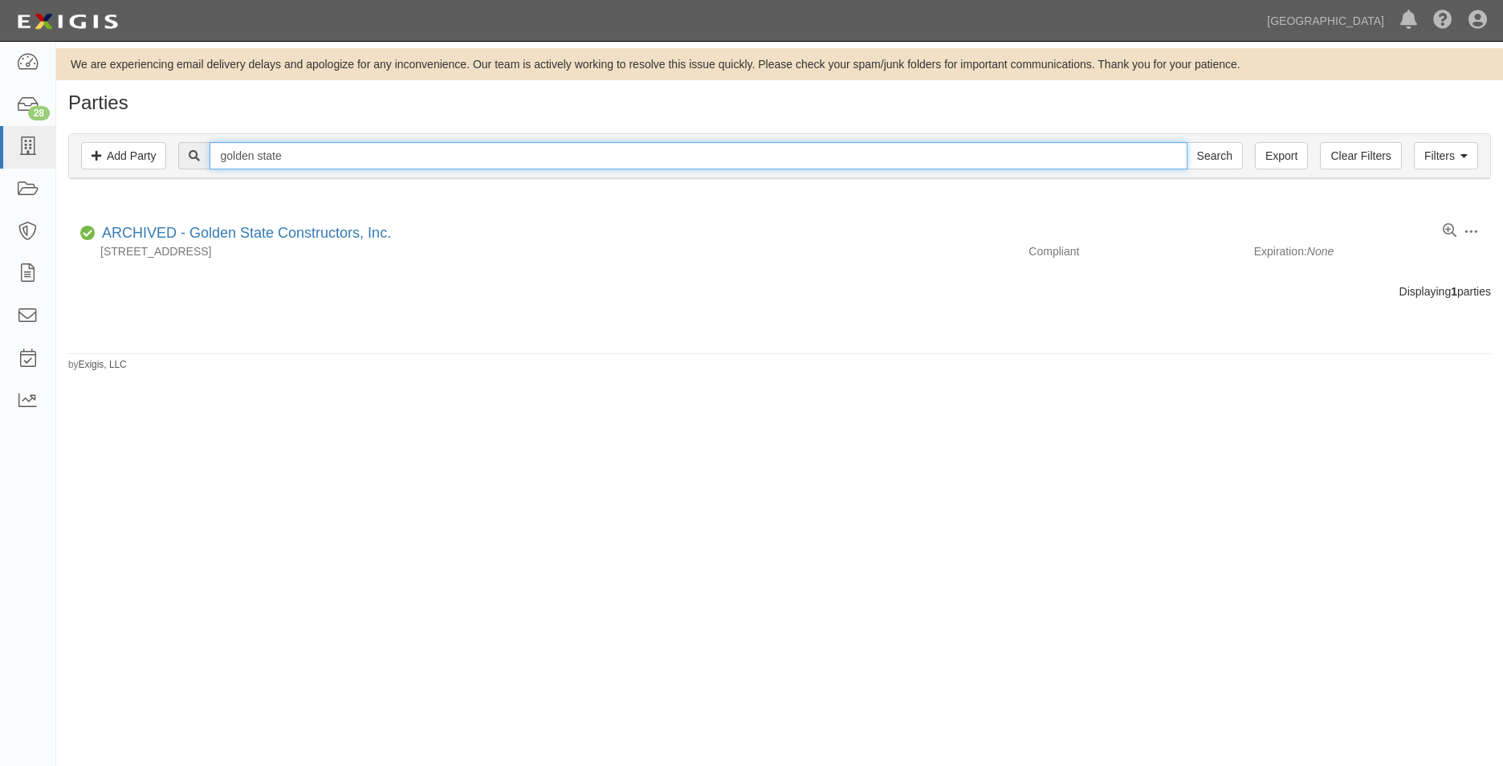
click at [206, 142] on div "golden state Search" at bounding box center [710, 155] width 1064 height 27
type input "abba pest control"
click at [1187, 142] on input "Search" at bounding box center [1215, 155] width 56 height 27
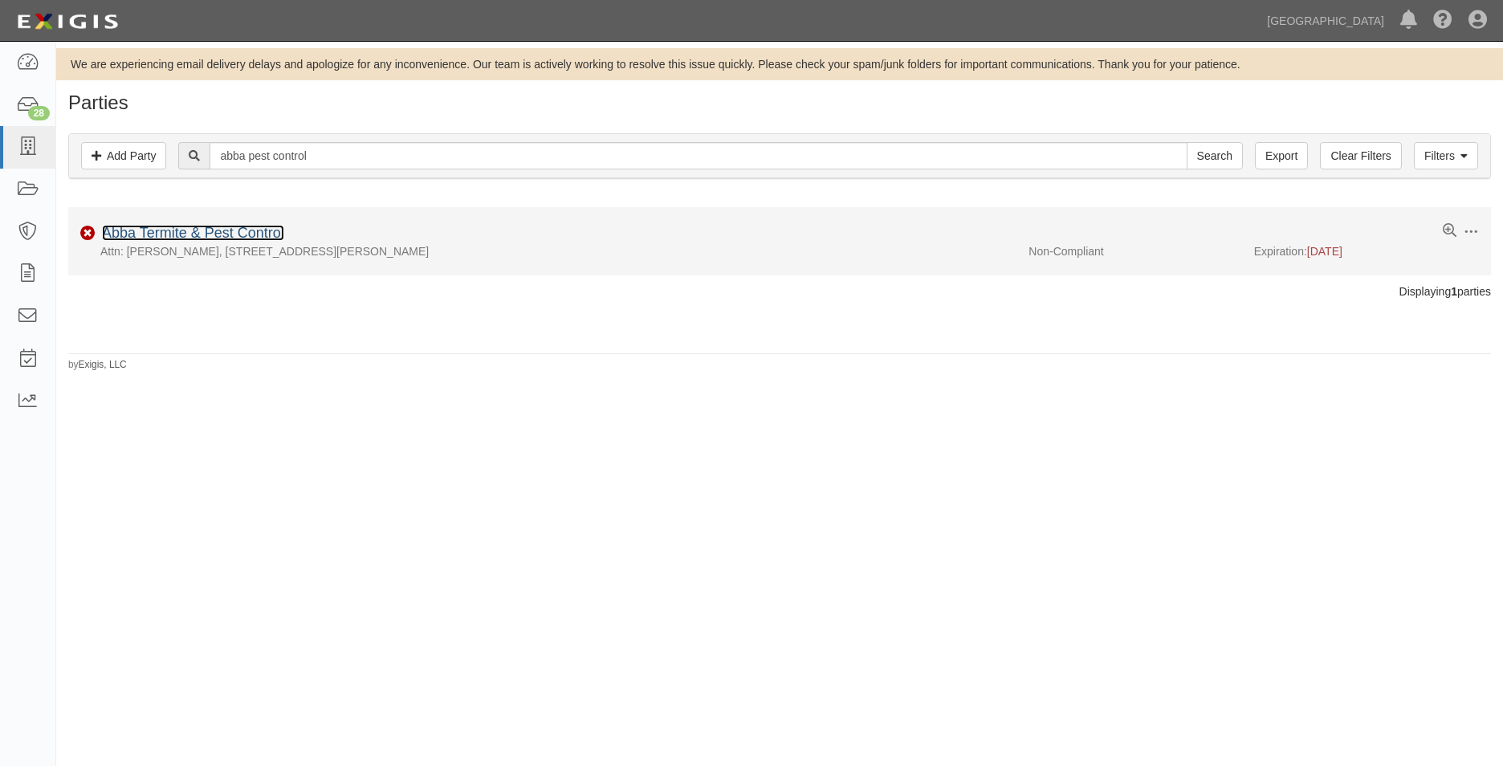
click at [210, 234] on link "Abba Termite & Pest Control" at bounding box center [193, 233] width 182 height 16
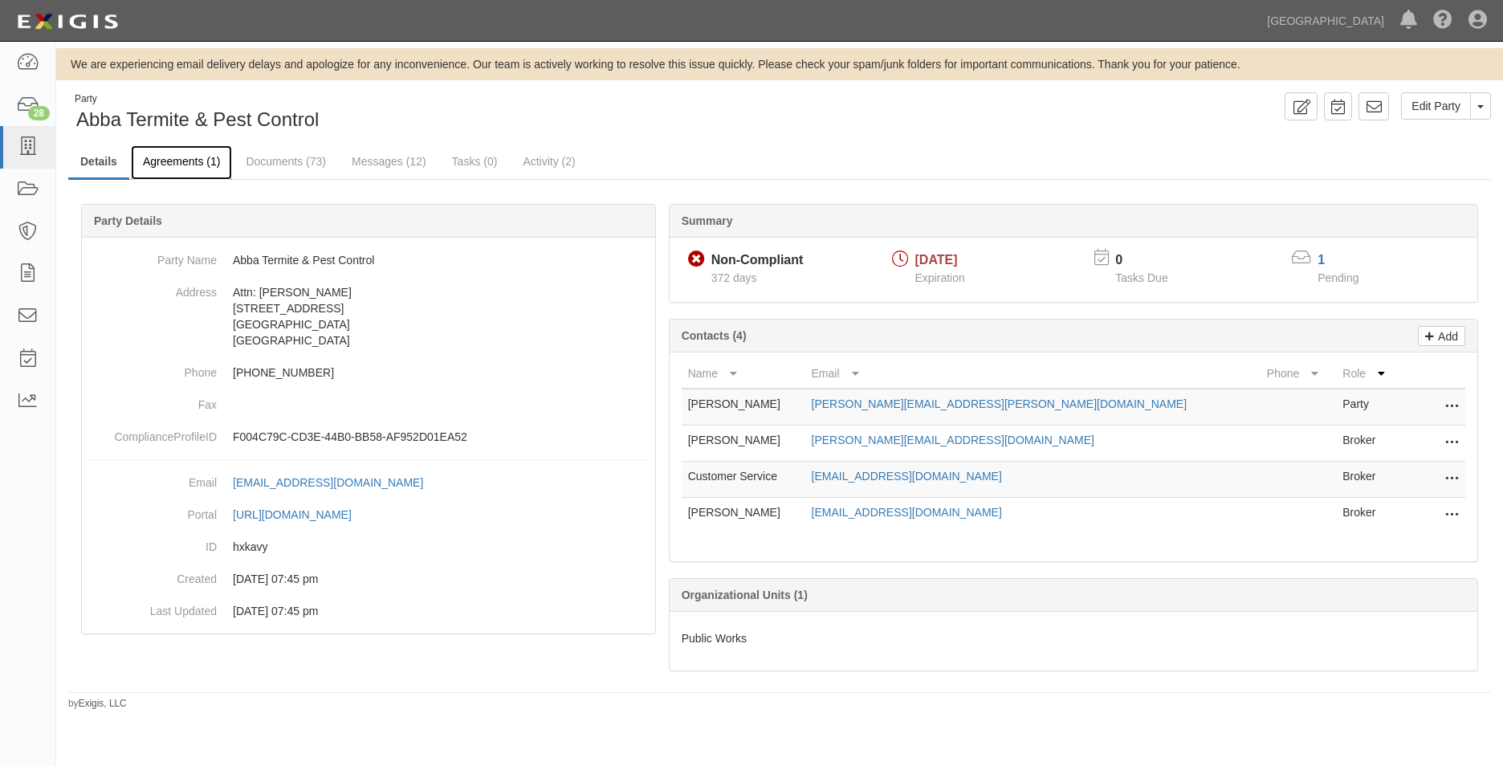
click at [215, 158] on link "Agreements (1)" at bounding box center [181, 162] width 101 height 35
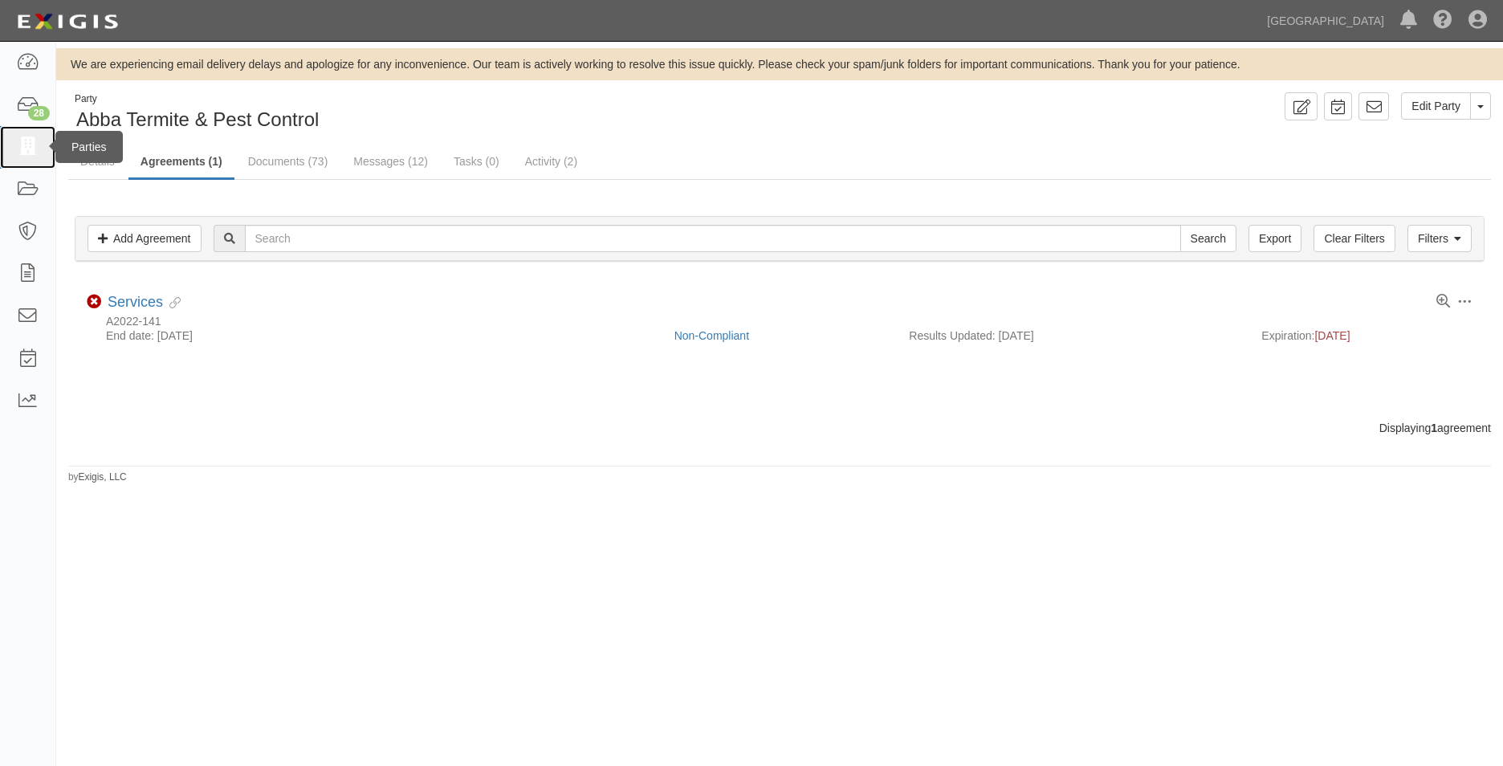
click at [27, 155] on icon at bounding box center [27, 147] width 22 height 18
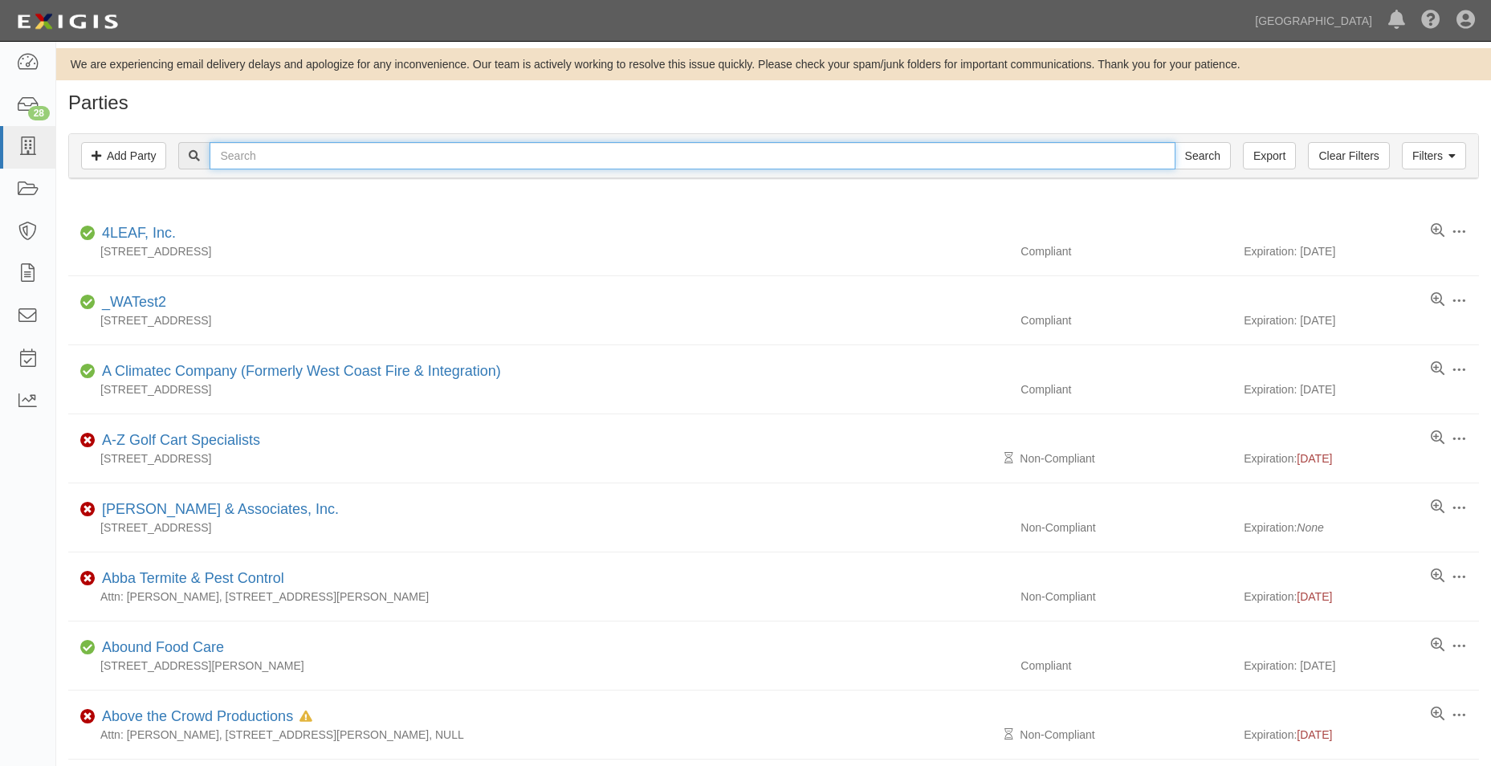
click at [254, 158] on input "text" at bounding box center [692, 155] width 965 height 27
type input "[PERSON_NAME]"
click at [1175, 142] on input "Search" at bounding box center [1203, 155] width 56 height 27
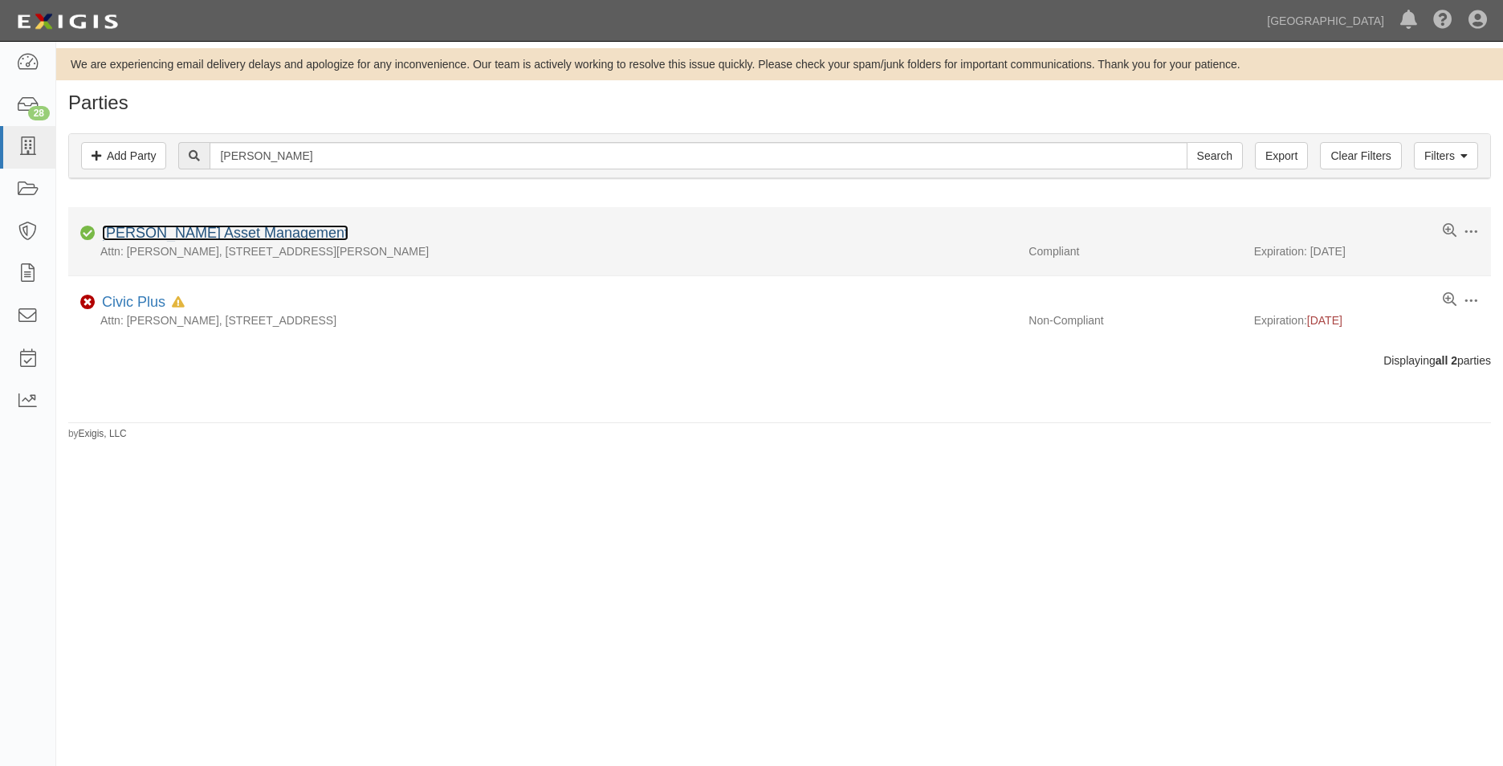
click at [258, 224] on div "[PERSON_NAME] Asset Management" at bounding box center [222, 233] width 253 height 21
click at [241, 235] on link "[PERSON_NAME] Asset Management" at bounding box center [225, 233] width 247 height 16
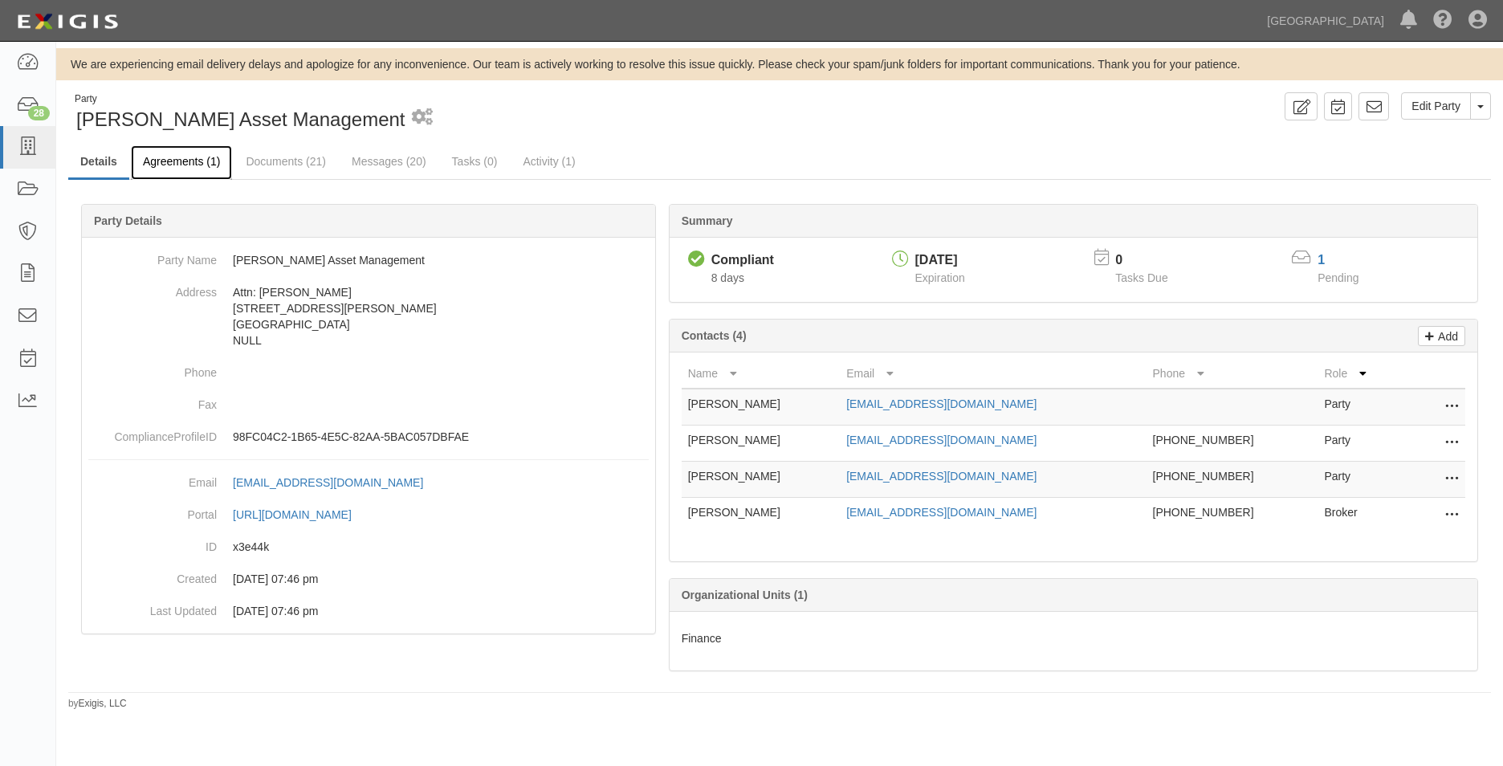
click at [176, 173] on link "Agreements (1)" at bounding box center [181, 162] width 101 height 35
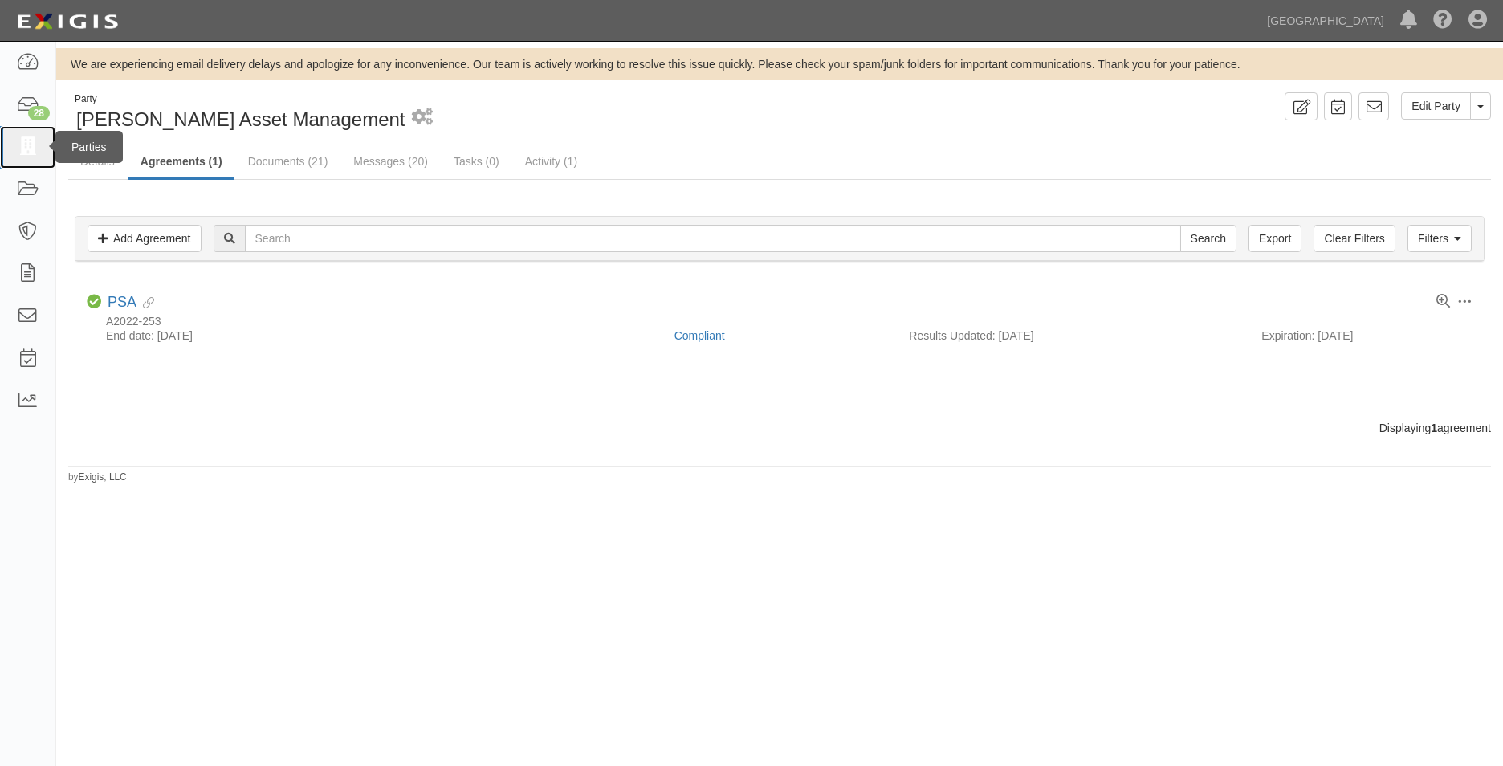
click at [43, 141] on link at bounding box center [27, 147] width 55 height 43
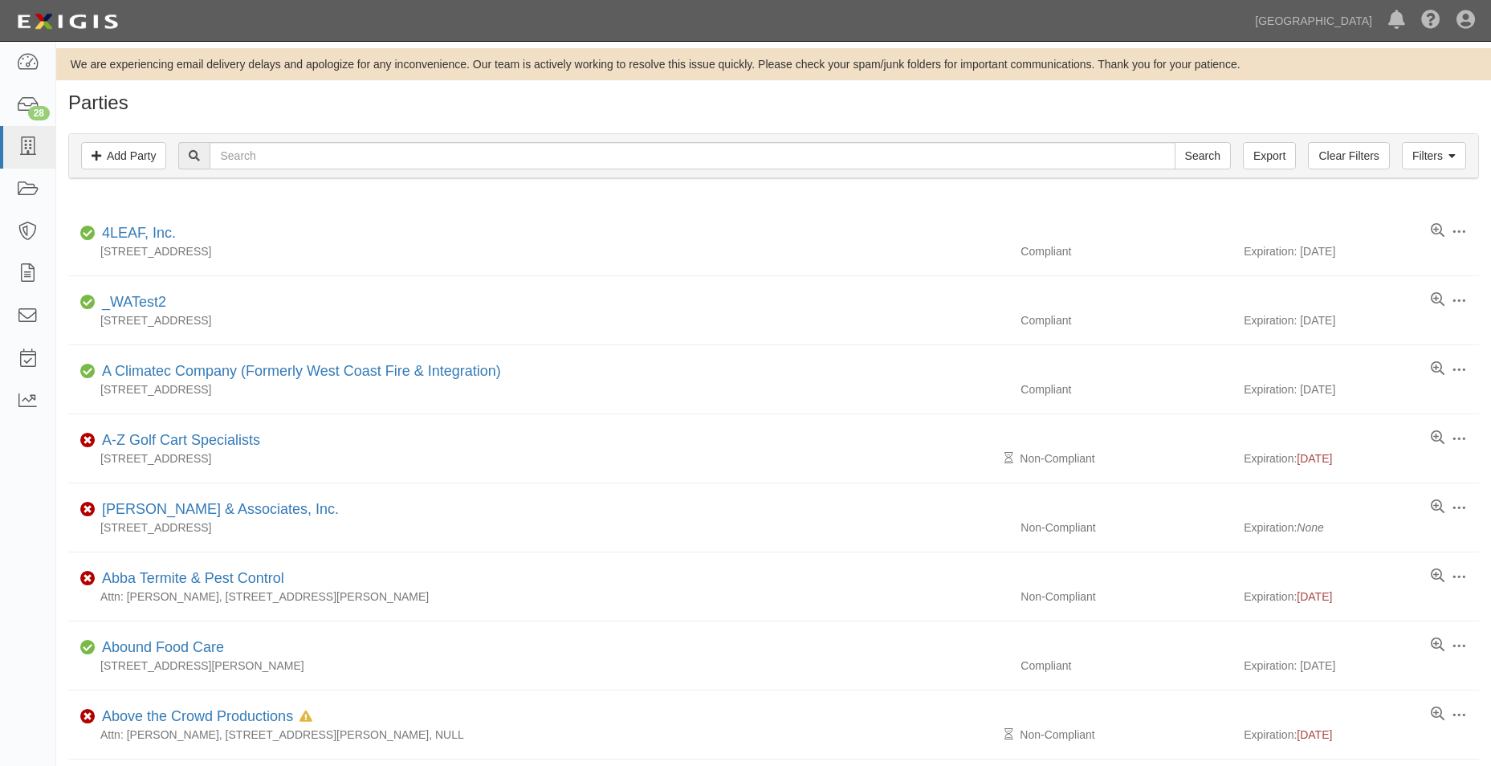
click at [440, 137] on div "Filters Add Party Clear Filters Export Search Filters" at bounding box center [773, 156] width 1409 height 44
click at [429, 159] on input "text" at bounding box center [692, 155] width 965 height 27
type input "hazzard backflow"
click at [1193, 147] on input "Search" at bounding box center [1203, 155] width 56 height 27
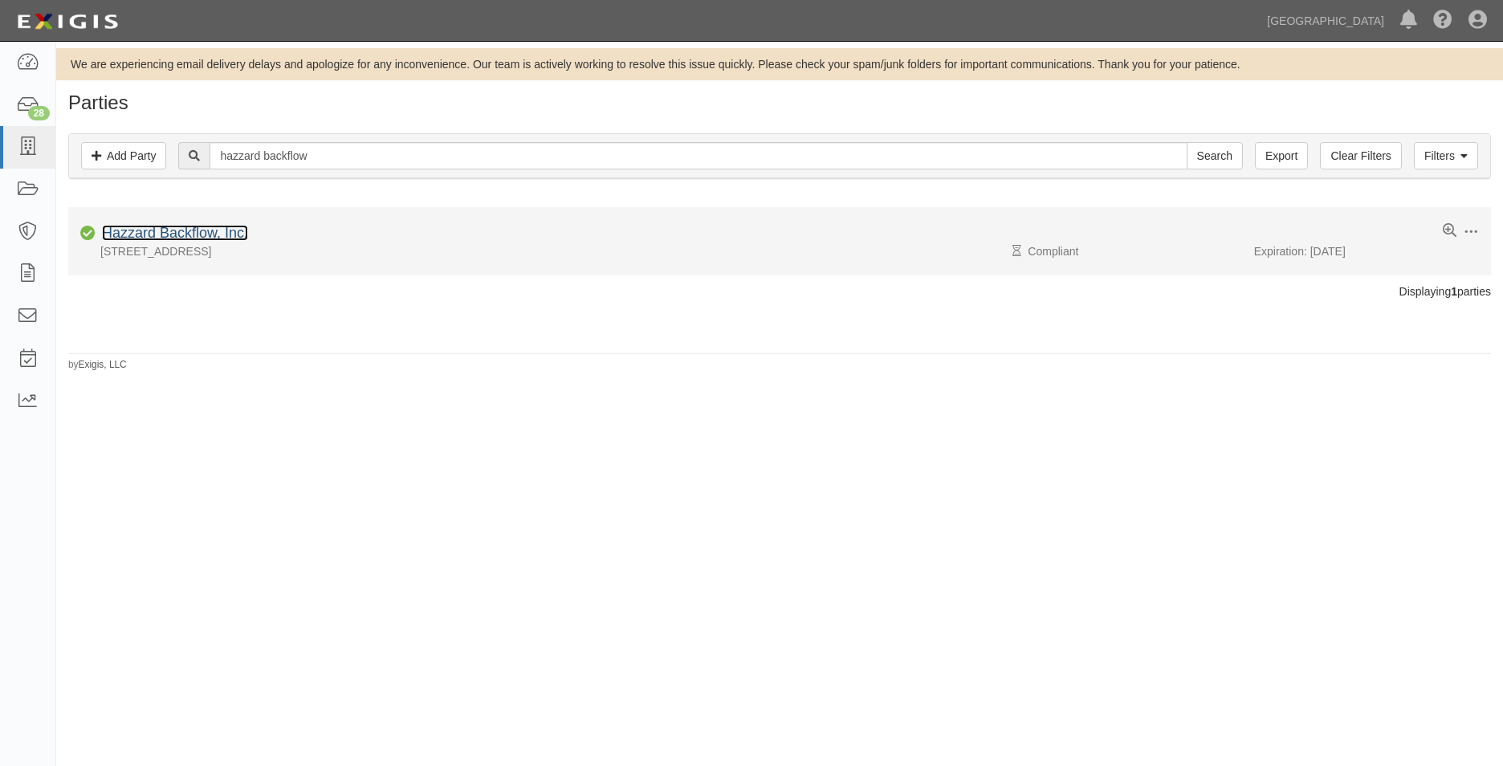
click at [215, 226] on link "Hazzard Backflow, Inc." at bounding box center [175, 233] width 146 height 16
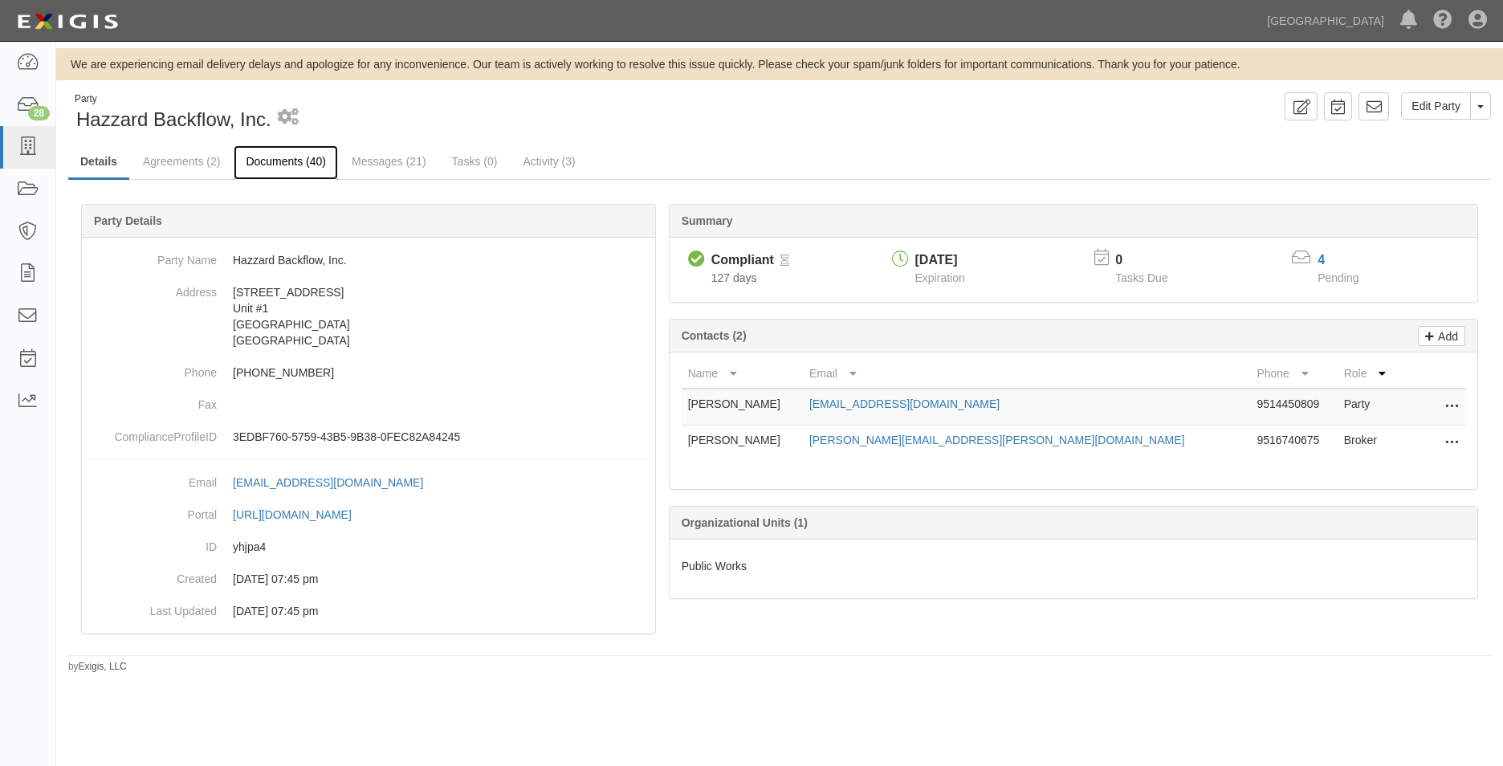
click at [249, 162] on link "Documents (40)" at bounding box center [286, 162] width 104 height 35
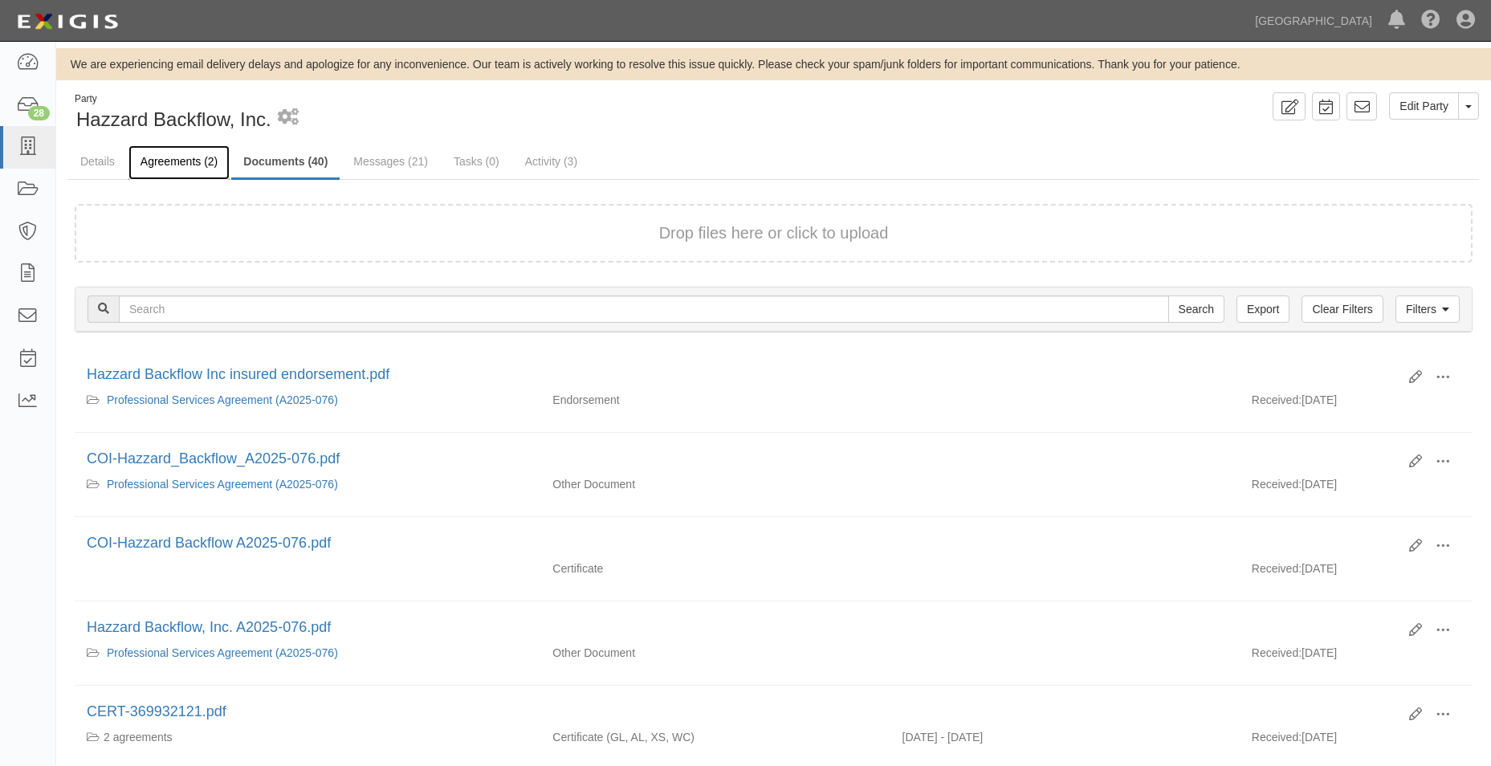
click at [187, 155] on link "Agreements (2)" at bounding box center [178, 162] width 101 height 35
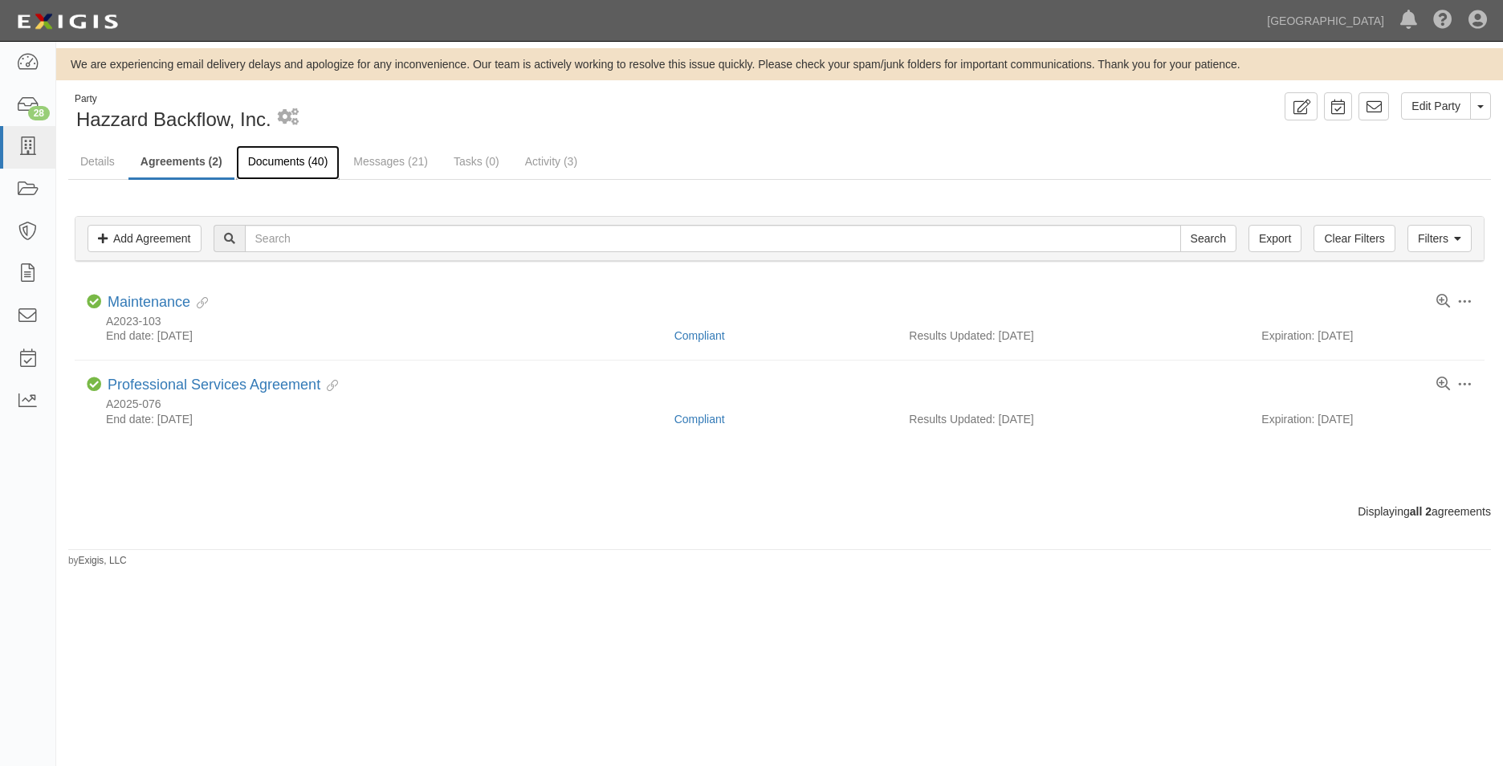
click at [267, 171] on link "Documents (40)" at bounding box center [288, 162] width 104 height 35
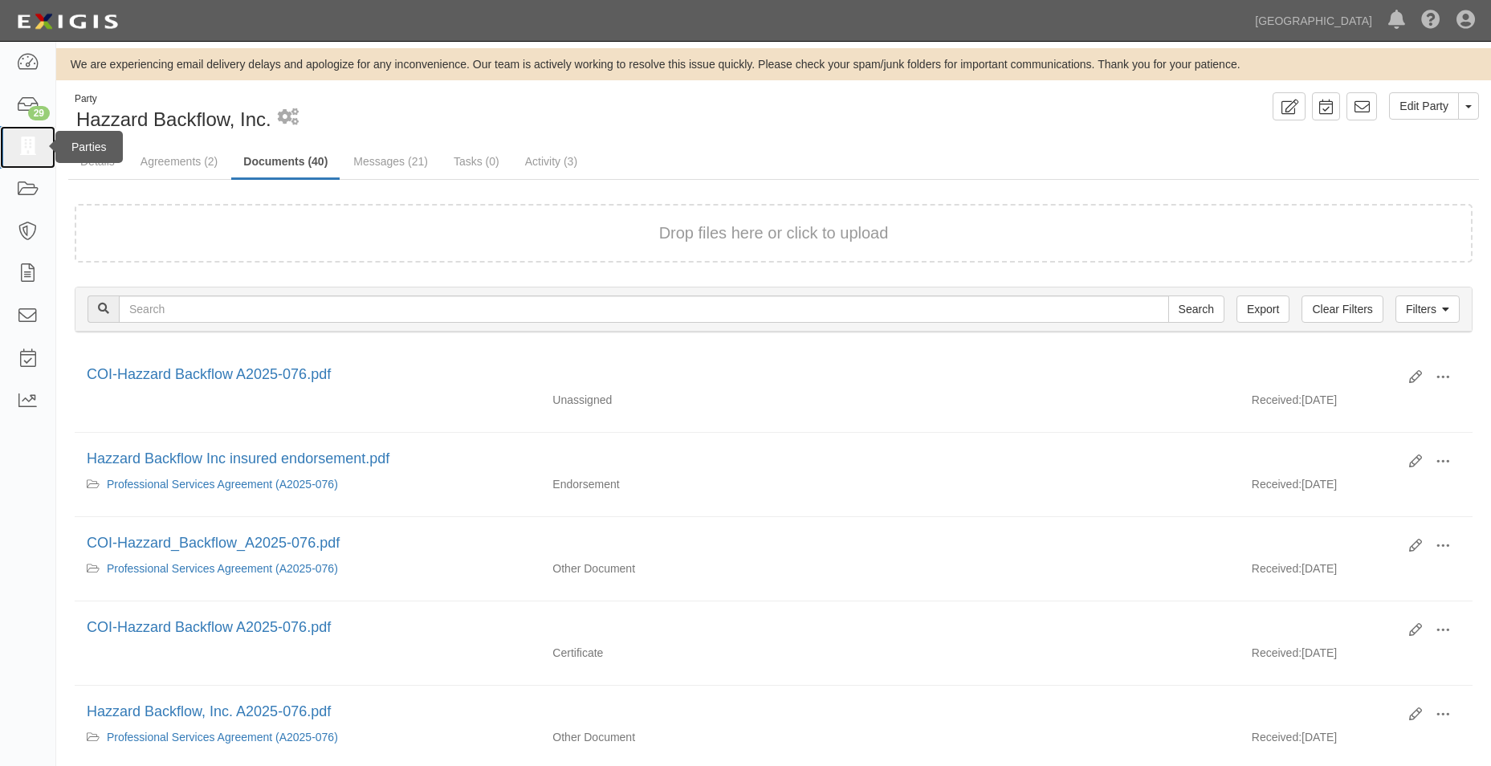
click at [32, 141] on icon at bounding box center [27, 147] width 22 height 18
click at [39, 145] on icon at bounding box center [27, 147] width 22 height 18
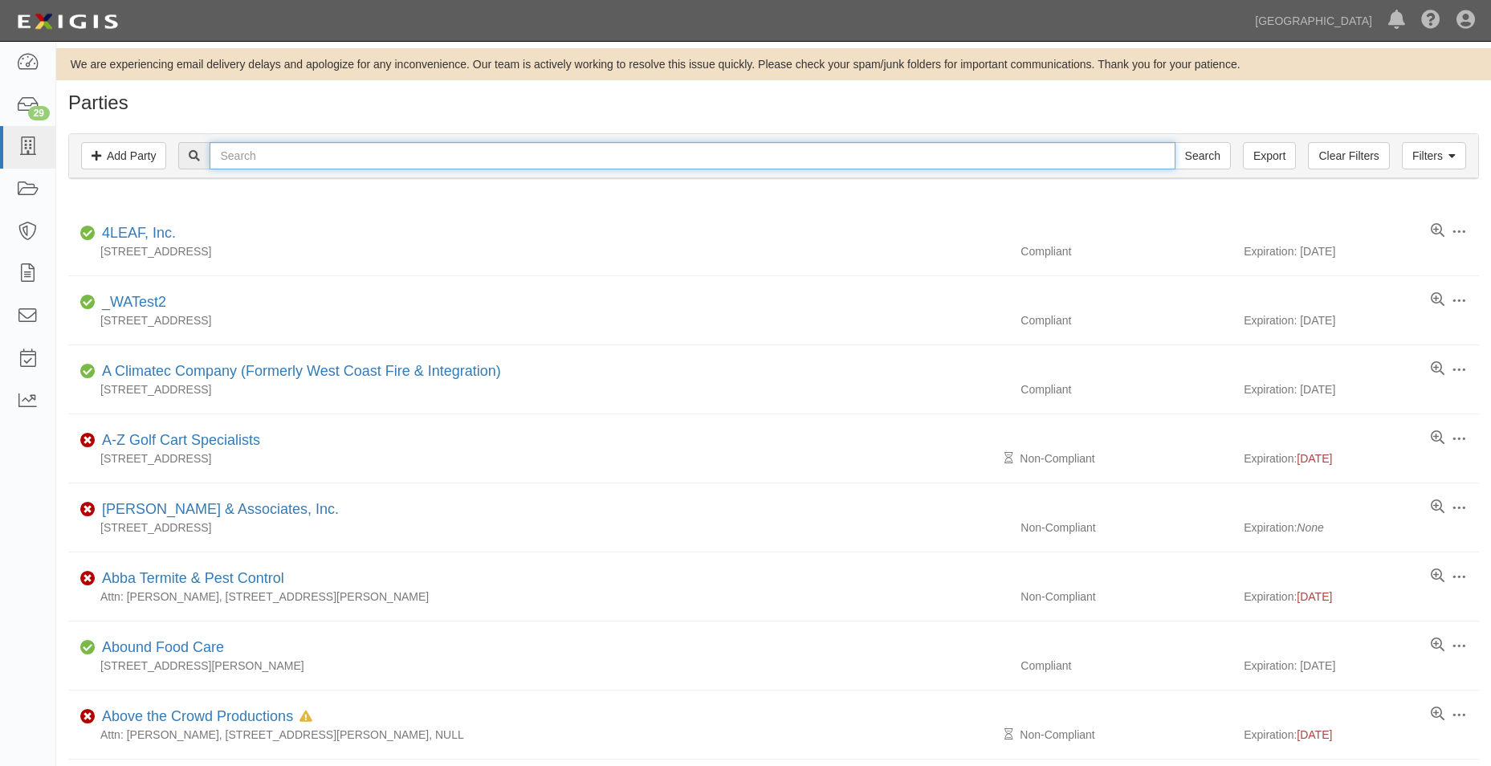
click at [239, 153] on input "text" at bounding box center [692, 155] width 965 height 27
type input "abba pest"
click at [1175, 142] on input "Search" at bounding box center [1203, 155] width 56 height 27
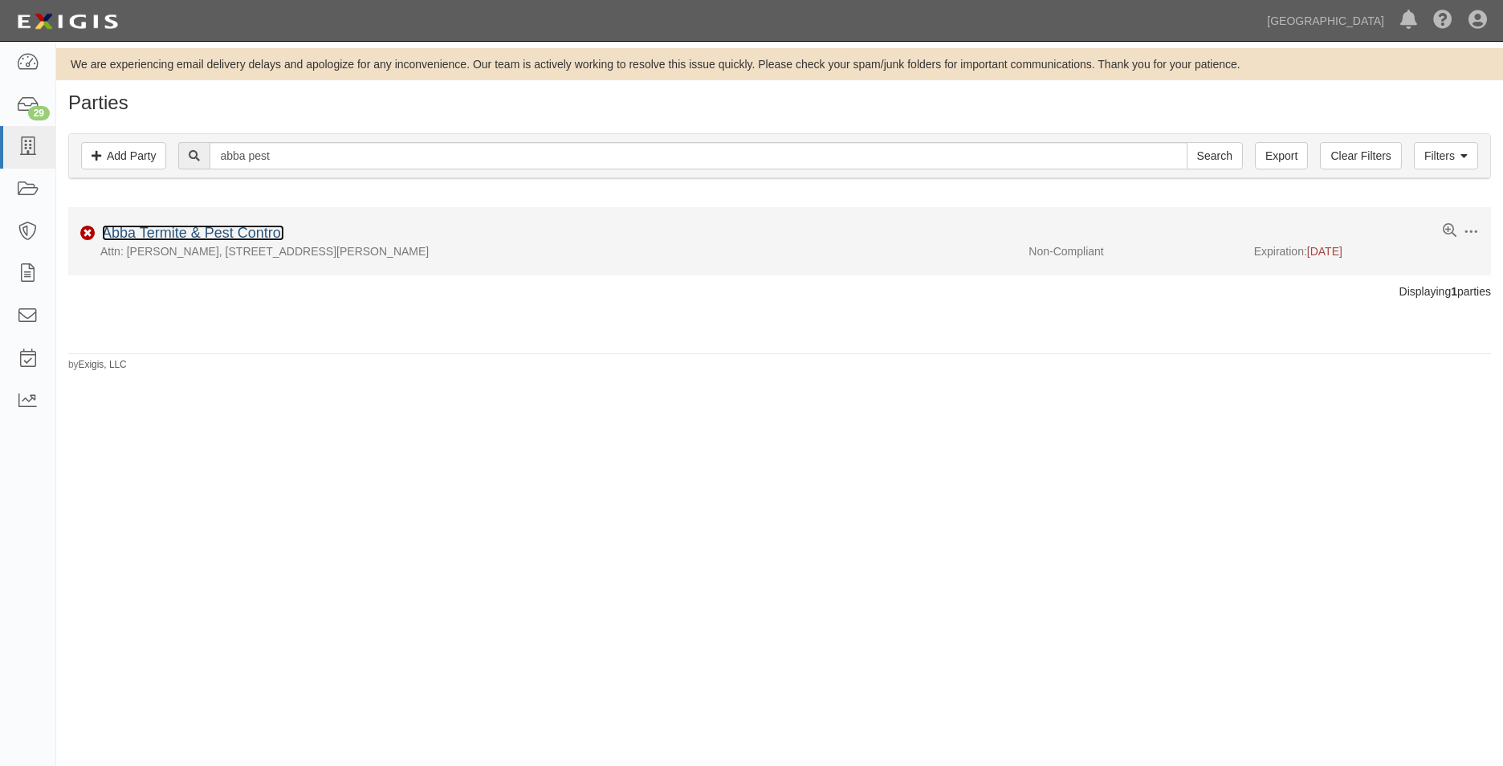
click at [236, 230] on link "Abba Termite & Pest Control" at bounding box center [193, 233] width 182 height 16
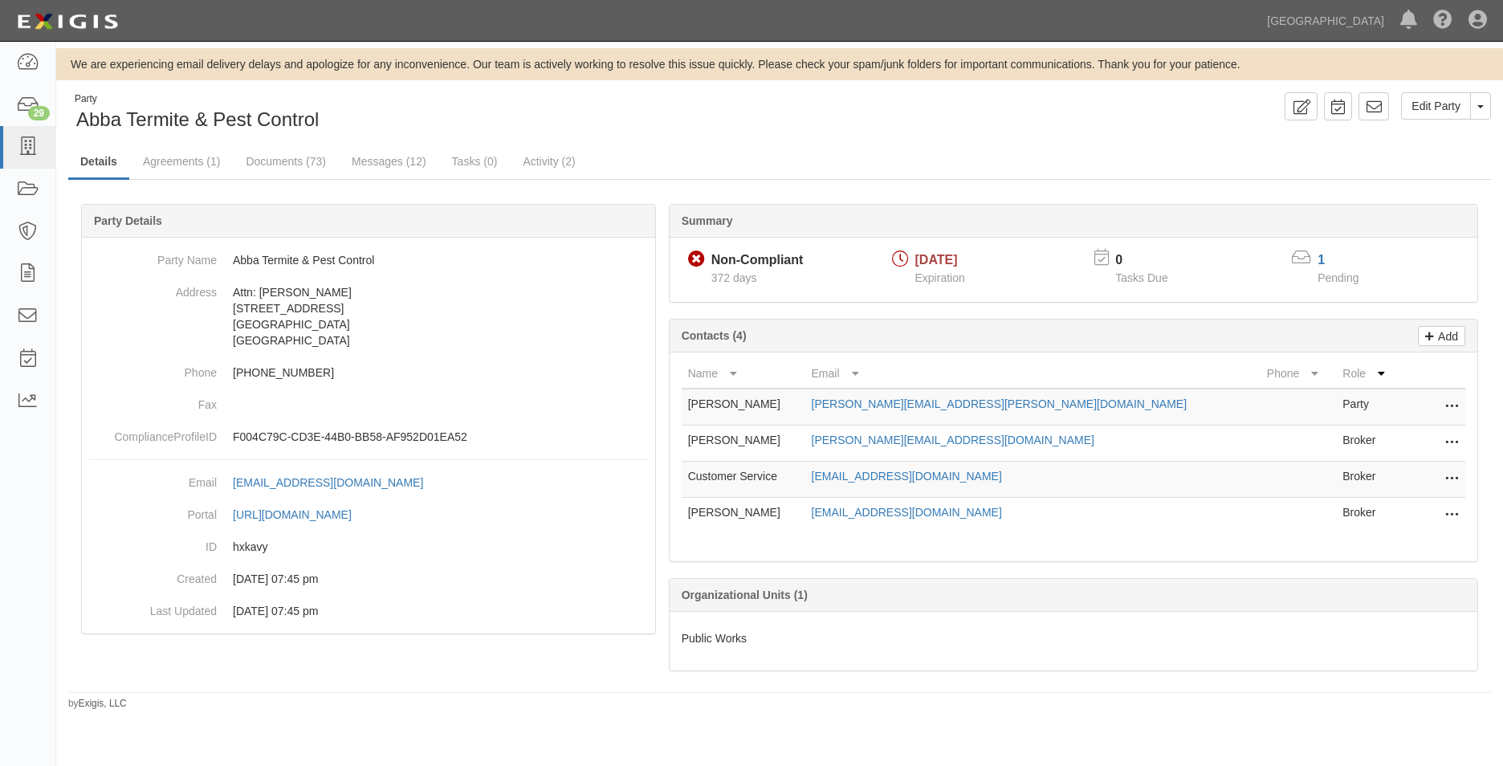
drag, startPoint x: 435, startPoint y: 131, endPoint x: 349, endPoint y: 131, distance: 86.7
click at [435, 130] on div "Party Abba Termite & Pest Control" at bounding box center [417, 112] width 699 height 41
click at [230, 162] on link "Agreements (1)" at bounding box center [181, 162] width 101 height 35
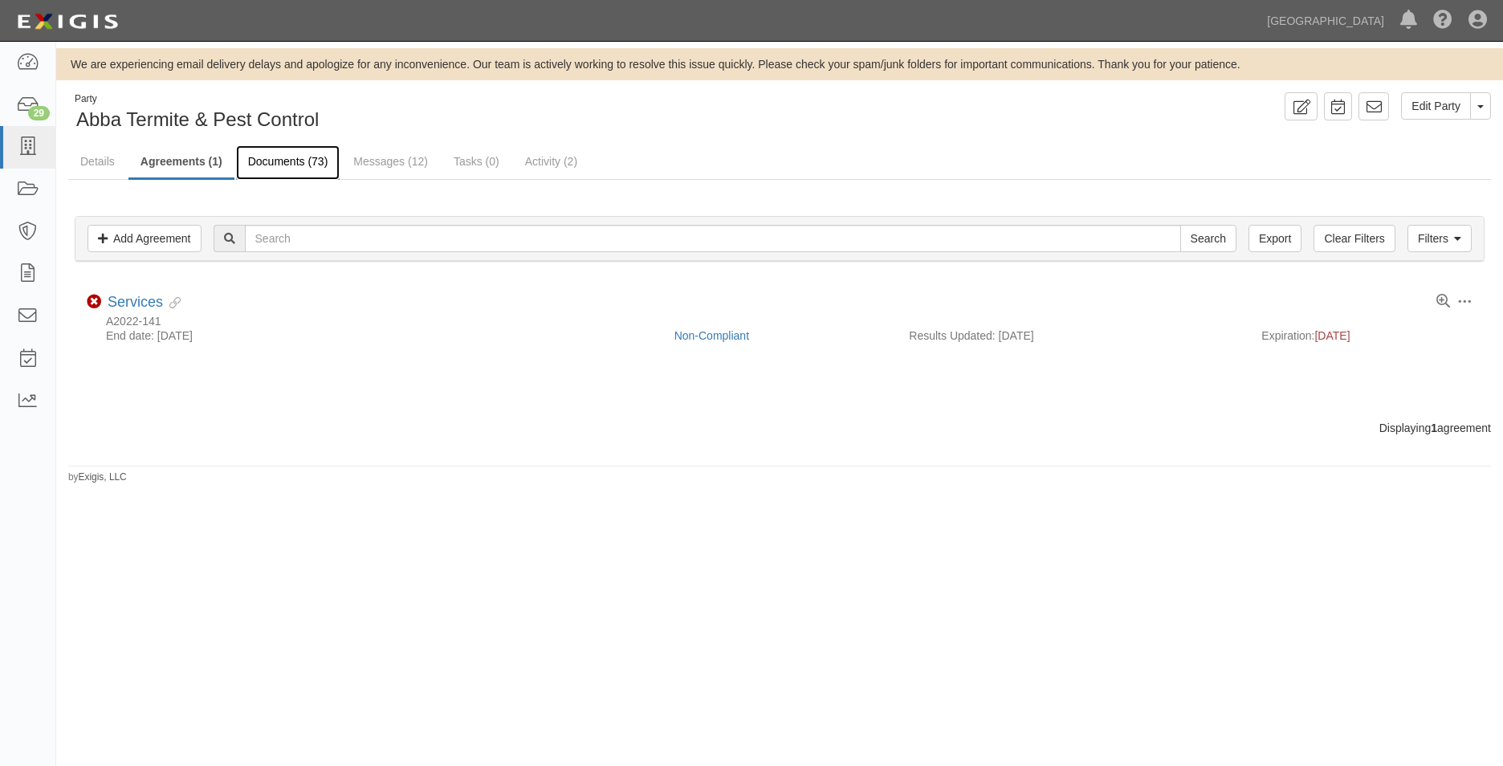
click at [282, 161] on link "Documents (73)" at bounding box center [288, 162] width 104 height 35
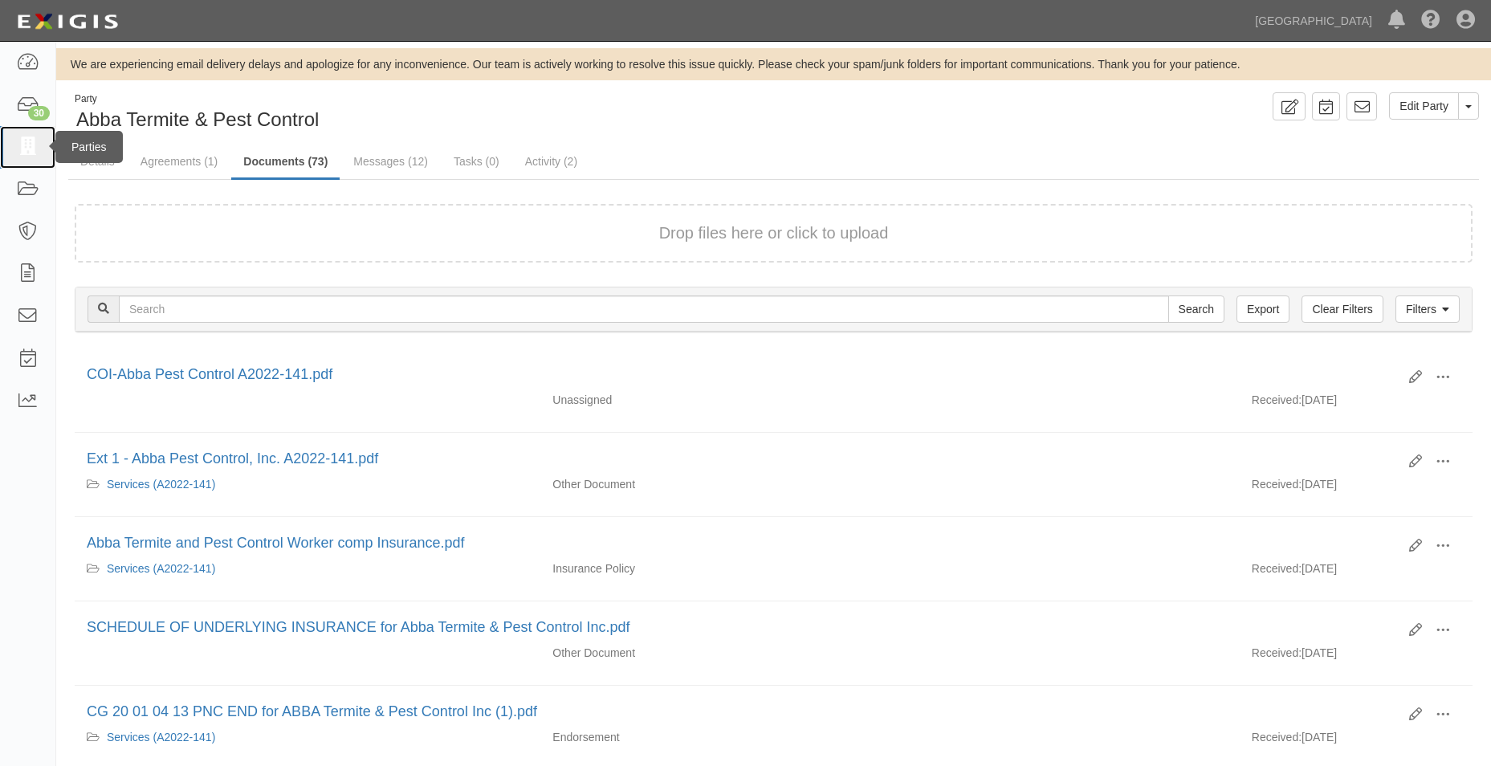
click at [30, 145] on icon at bounding box center [27, 147] width 22 height 18
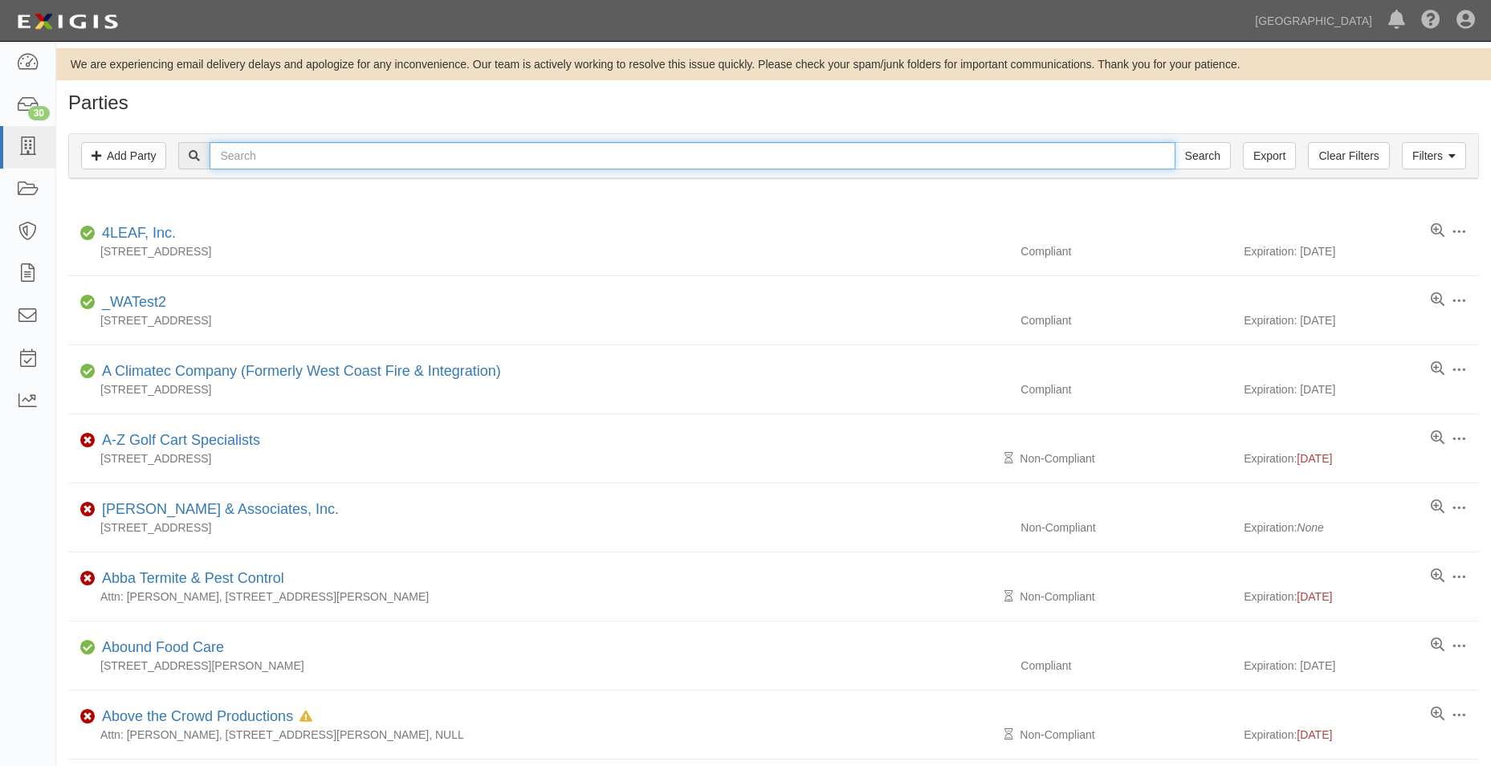
click at [302, 158] on input "text" at bounding box center [692, 155] width 965 height 27
type input "[PERSON_NAME] asses"
click at [1175, 142] on input "Search" at bounding box center [1203, 155] width 56 height 27
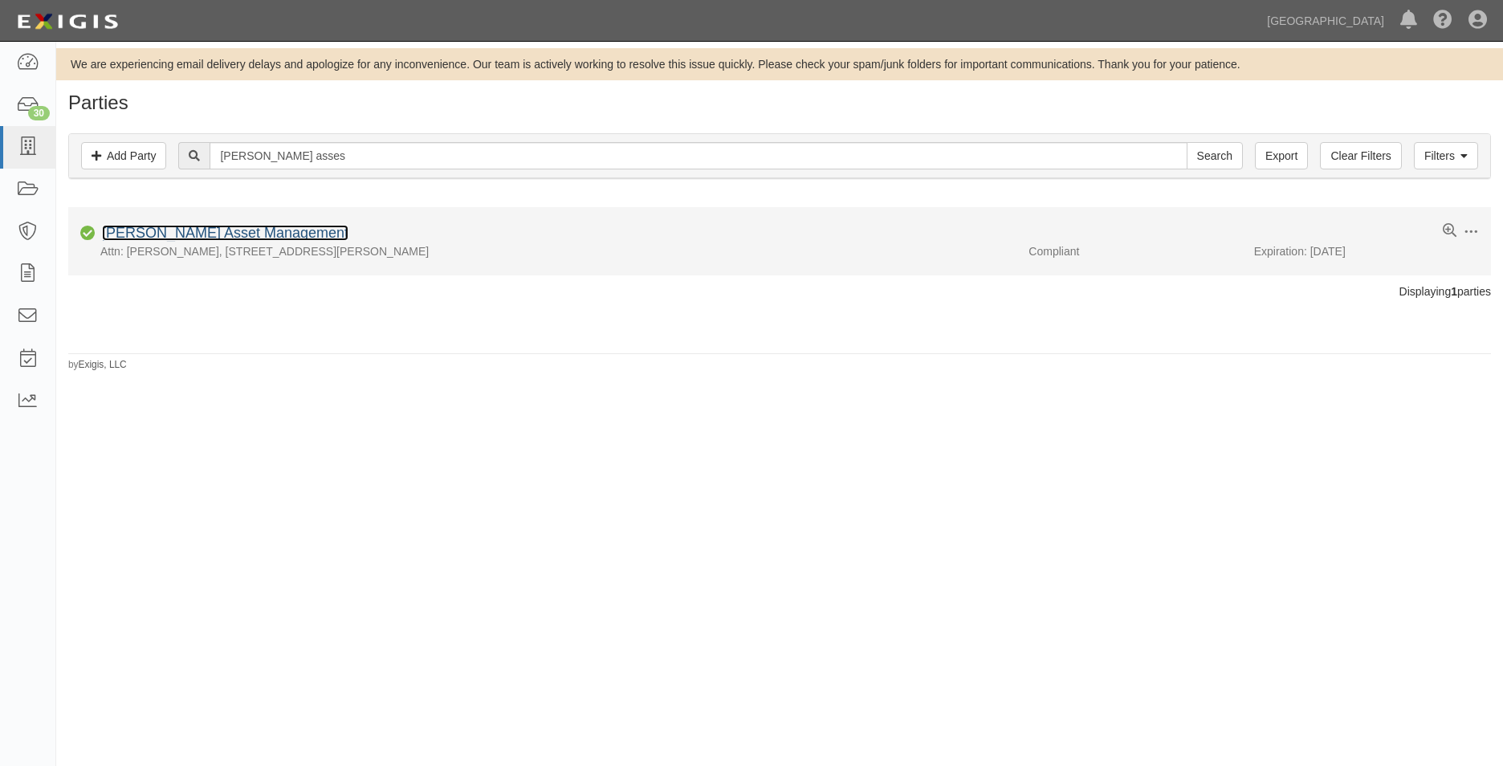
click at [161, 235] on link "[PERSON_NAME] Asset Management" at bounding box center [225, 233] width 247 height 16
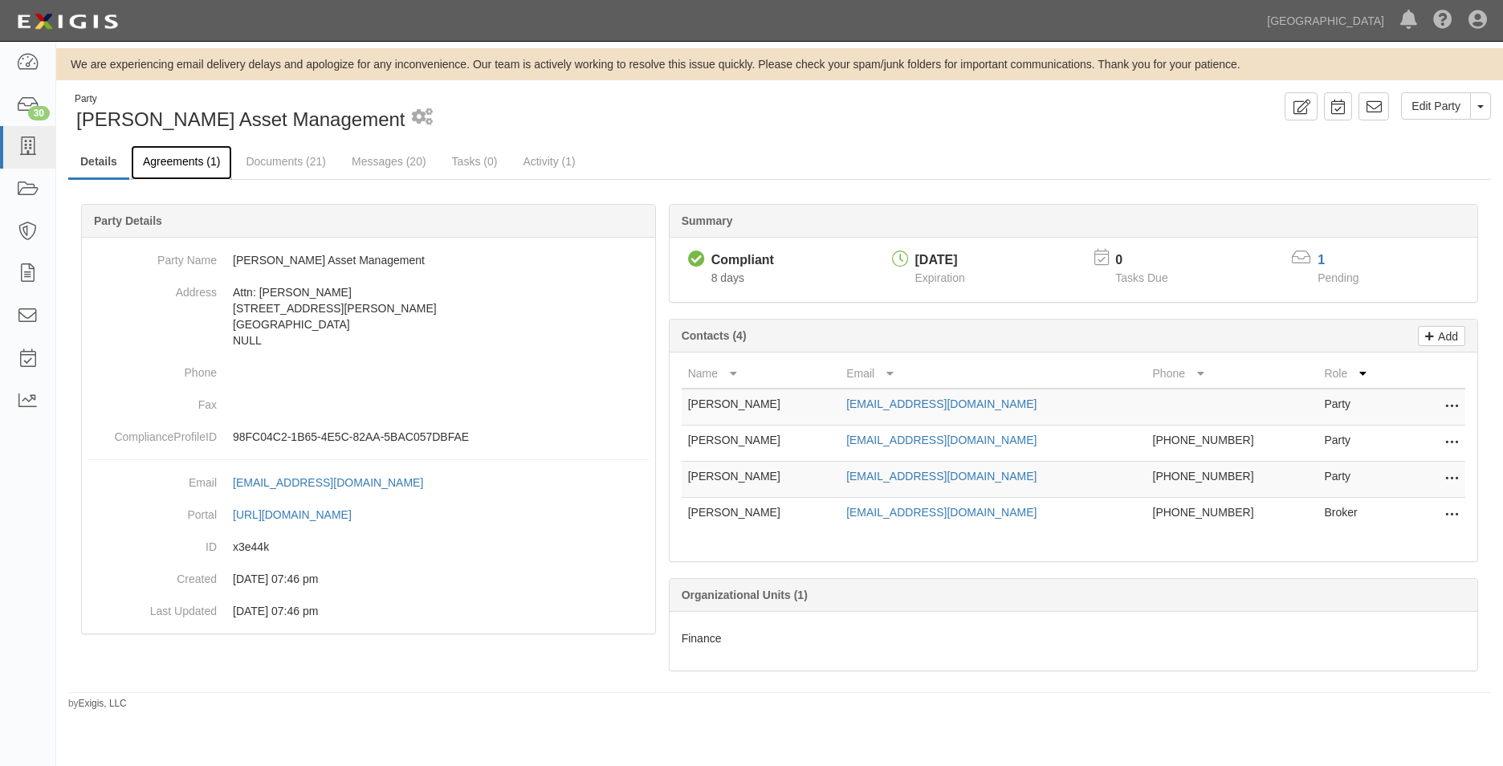
click at [216, 155] on link "Agreements (1)" at bounding box center [181, 162] width 101 height 35
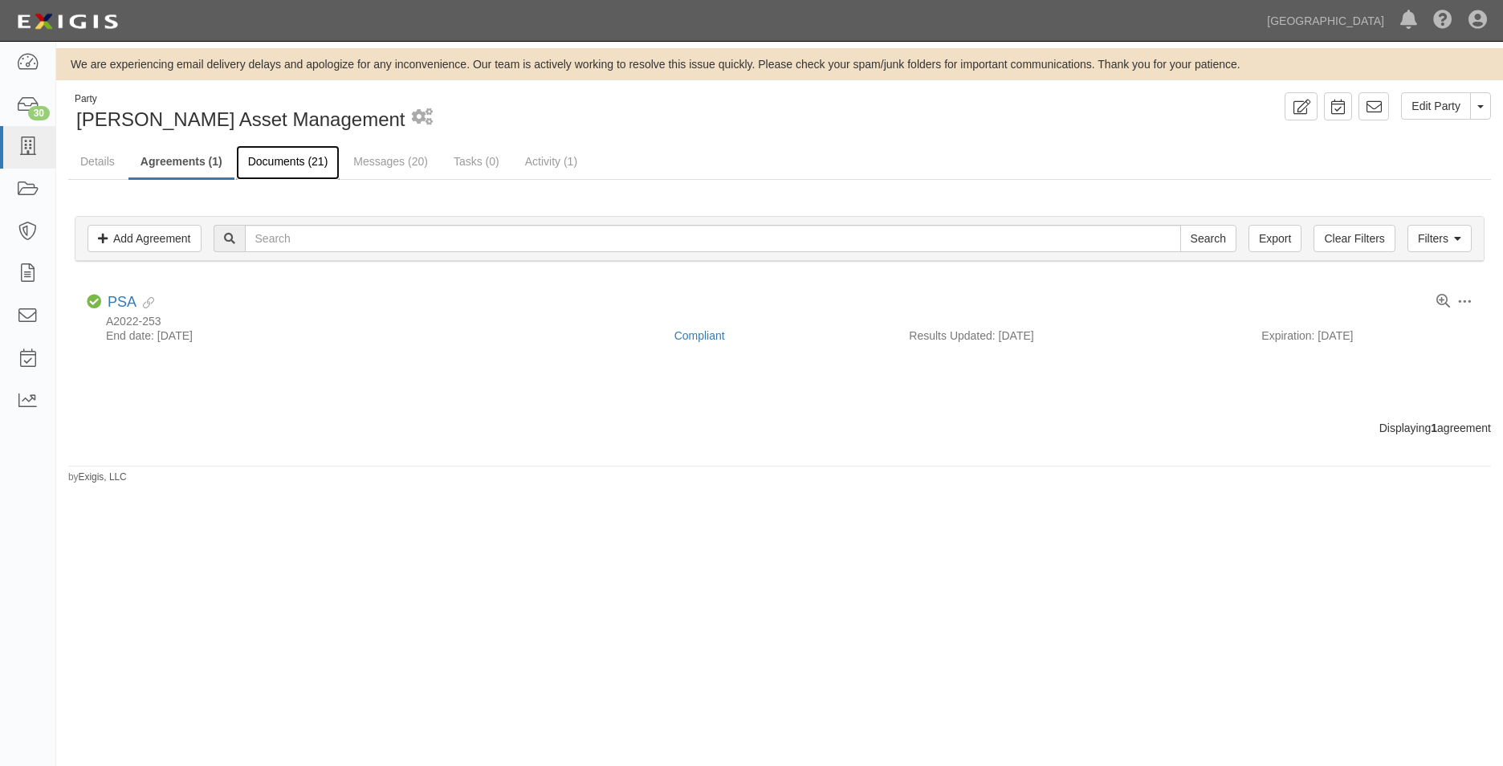
click at [279, 153] on link "Documents (21)" at bounding box center [288, 162] width 104 height 35
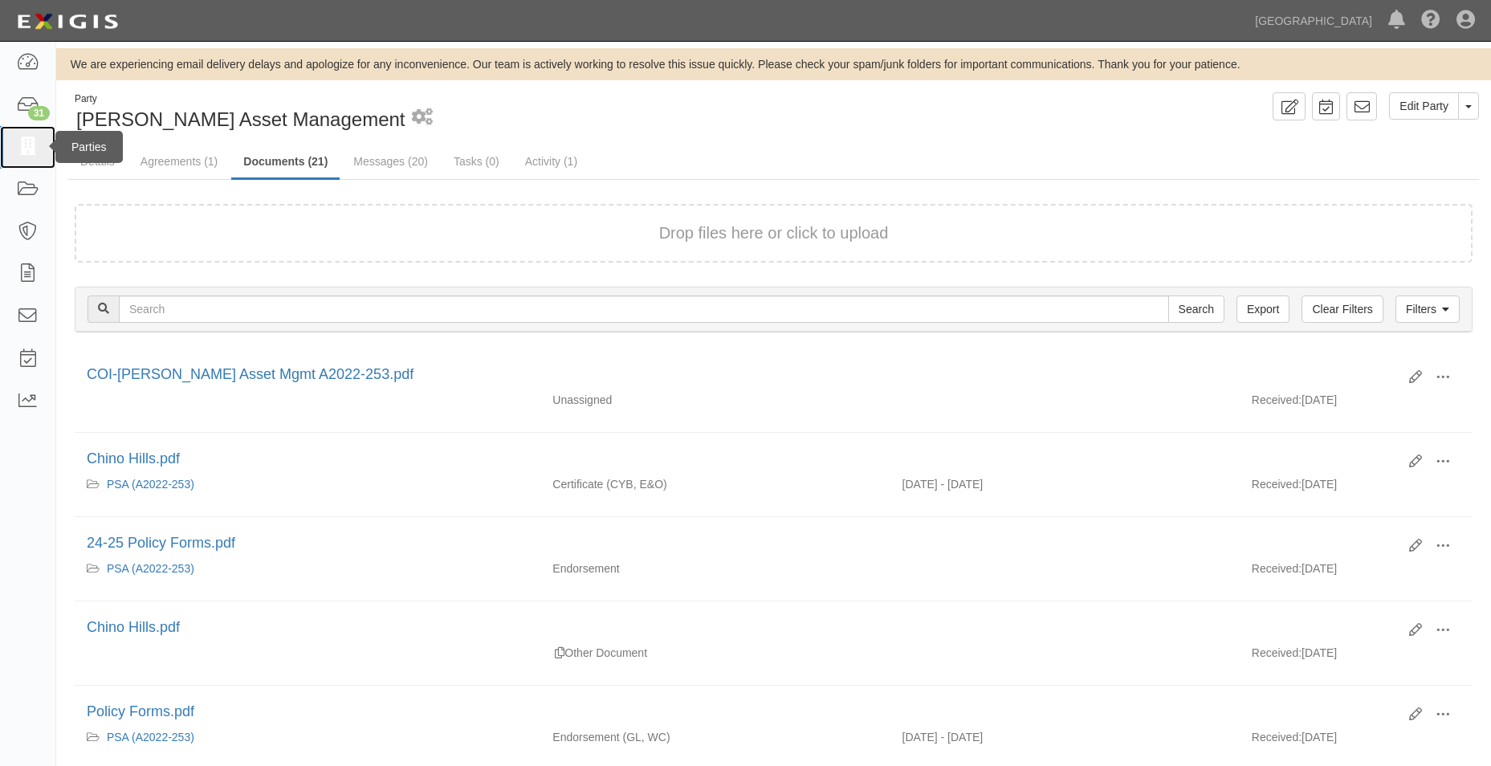
click at [22, 154] on icon at bounding box center [27, 147] width 22 height 18
